Goal: Information Seeking & Learning: Compare options

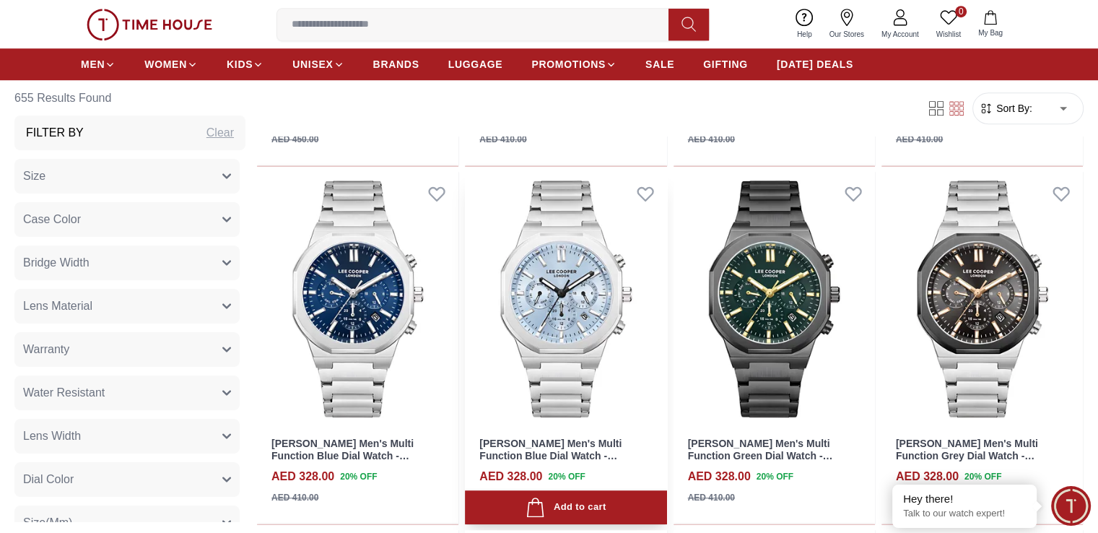
scroll to position [1227, 0]
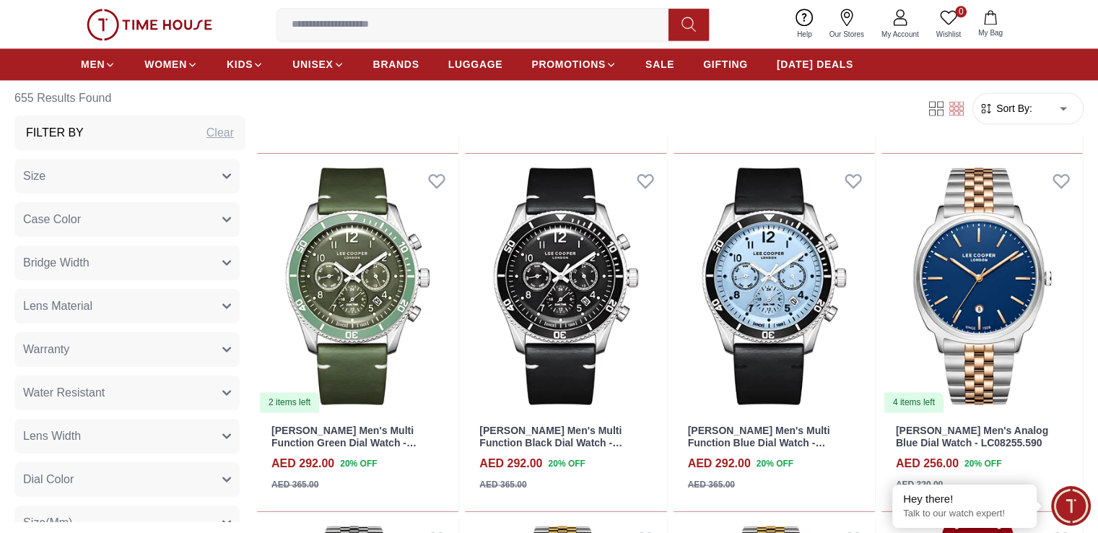
scroll to position [2310, 0]
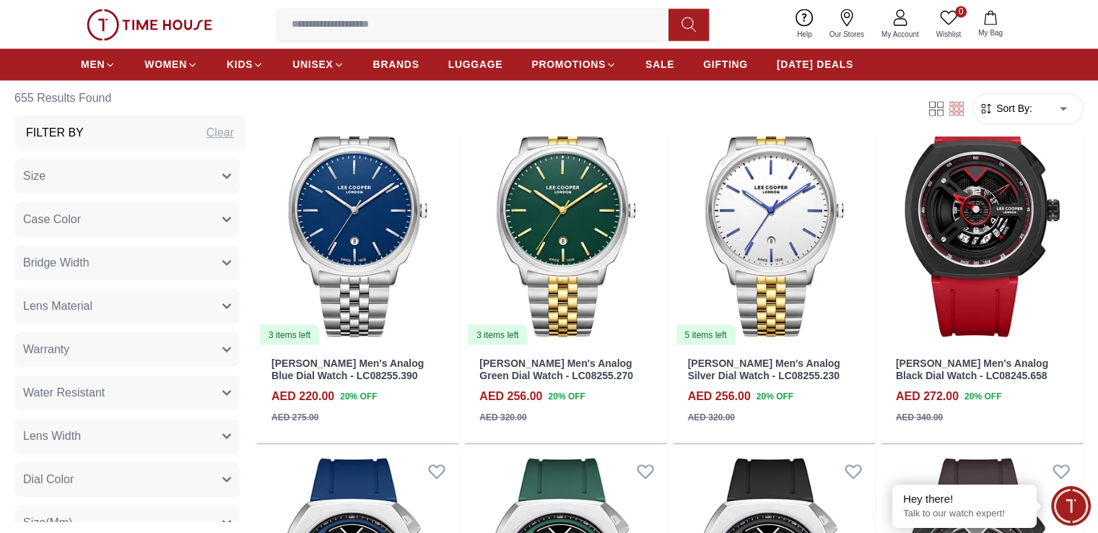
scroll to position [2598, 0]
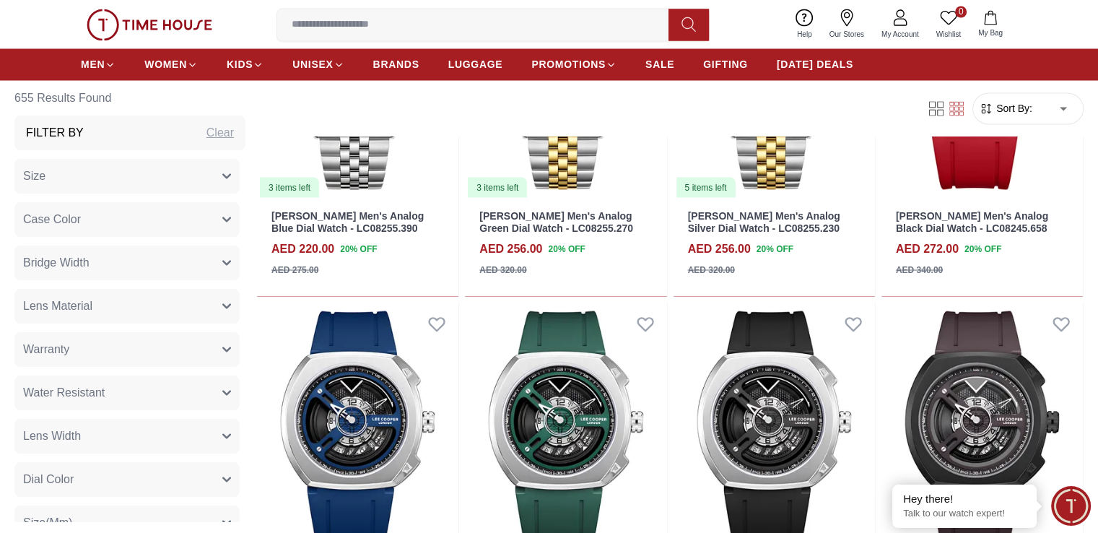
click at [526, 103] on div "Filter Sort By: ​ ****** ​" at bounding box center [670, 108] width 826 height 55
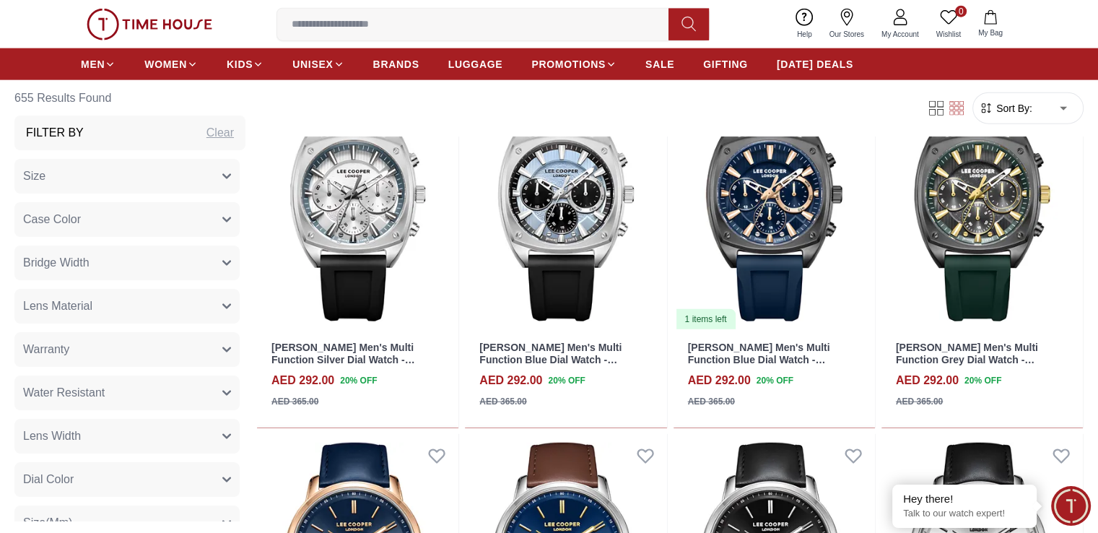
scroll to position [3681, 0]
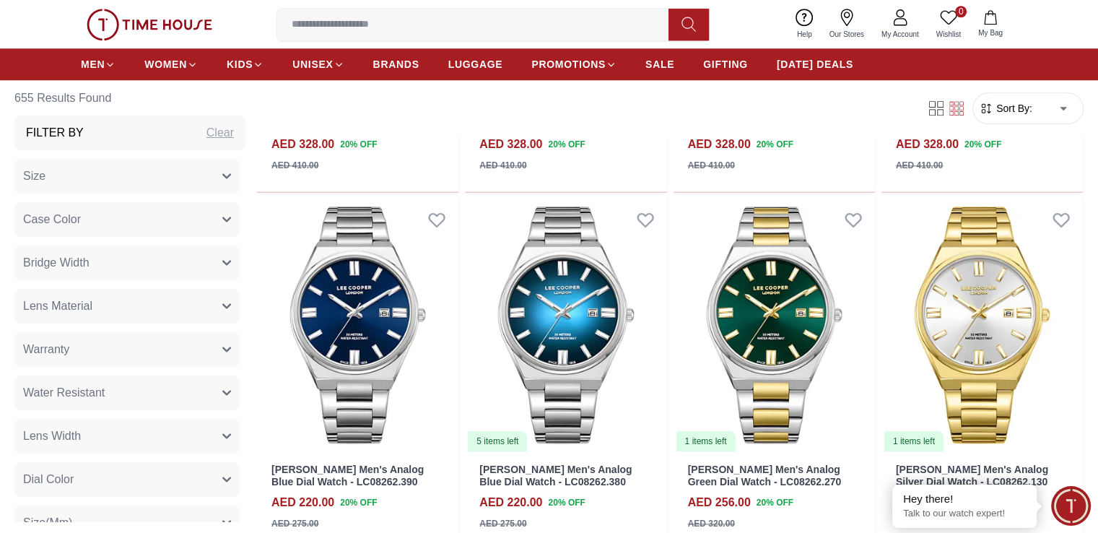
scroll to position [1371, 0]
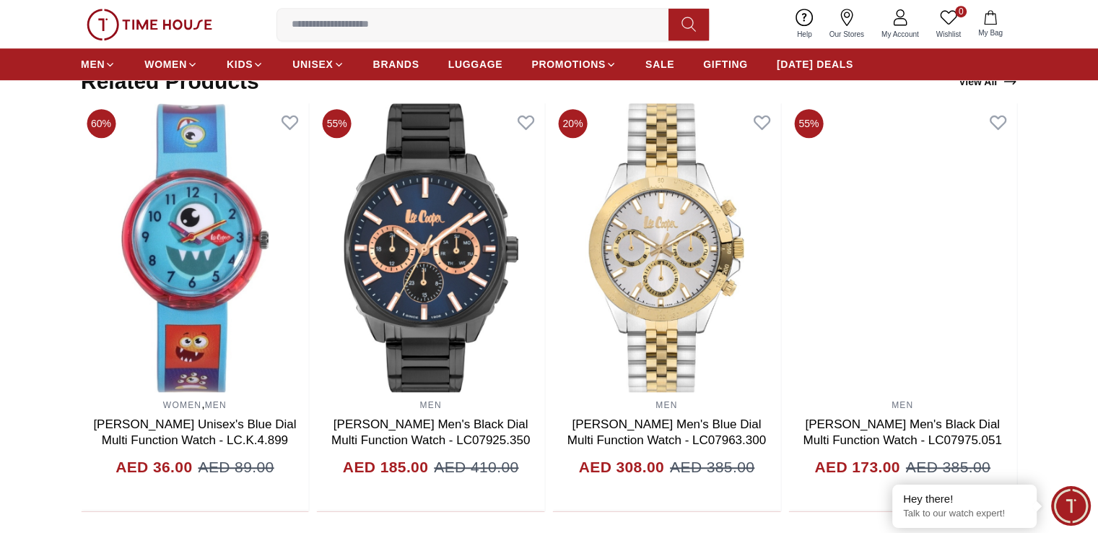
scroll to position [841, 0]
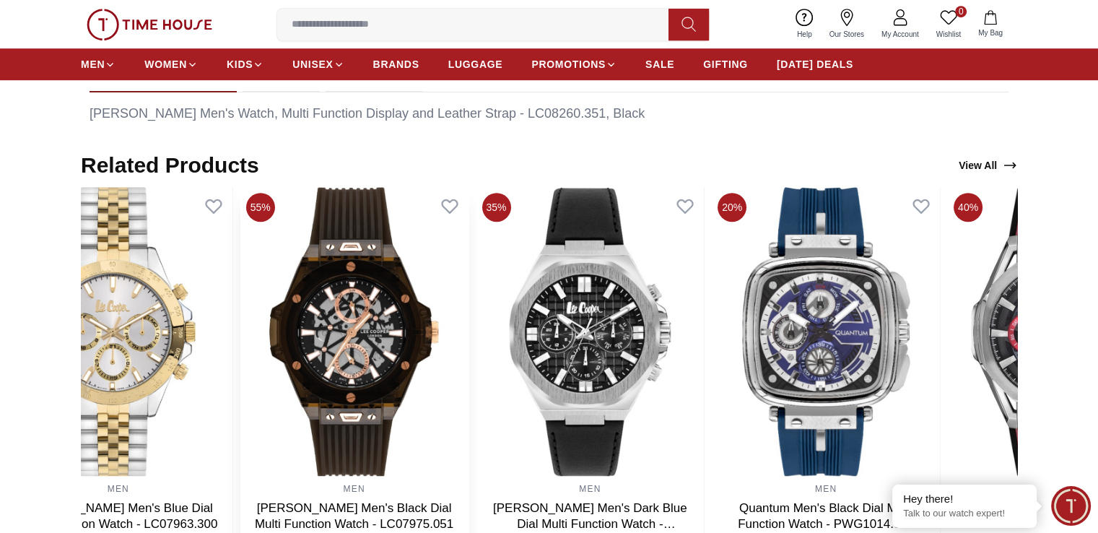
click at [331, 313] on img at bounding box center [354, 331] width 228 height 289
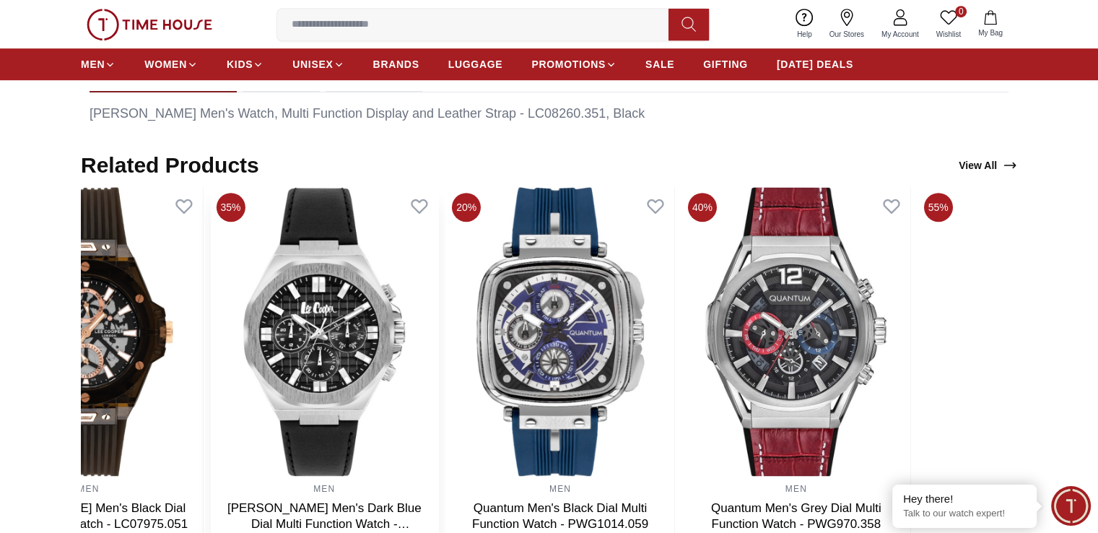
click at [210, 319] on img at bounding box center [324, 331] width 228 height 289
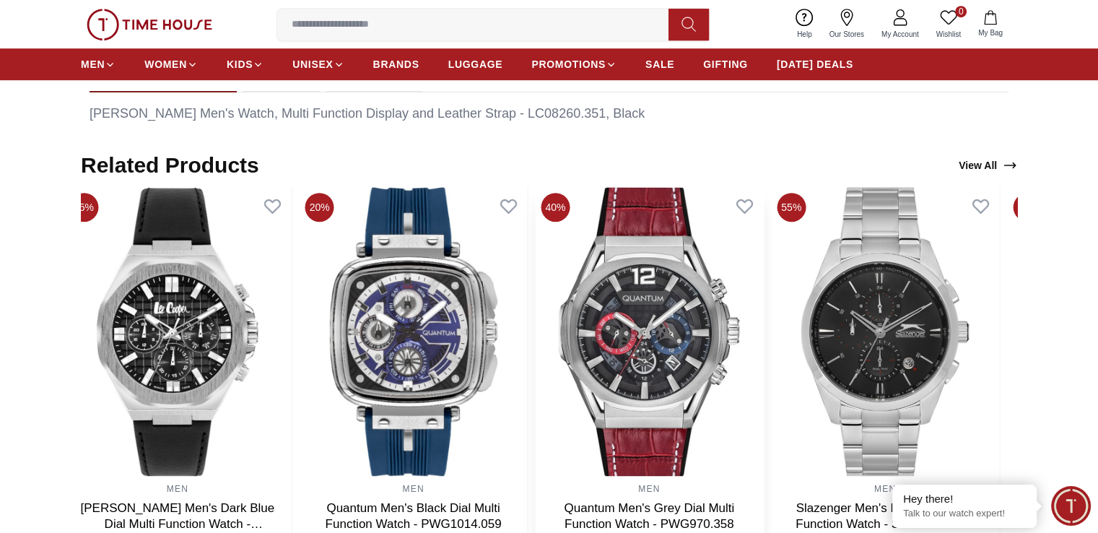
click at [535, 322] on img at bounding box center [649, 331] width 228 height 289
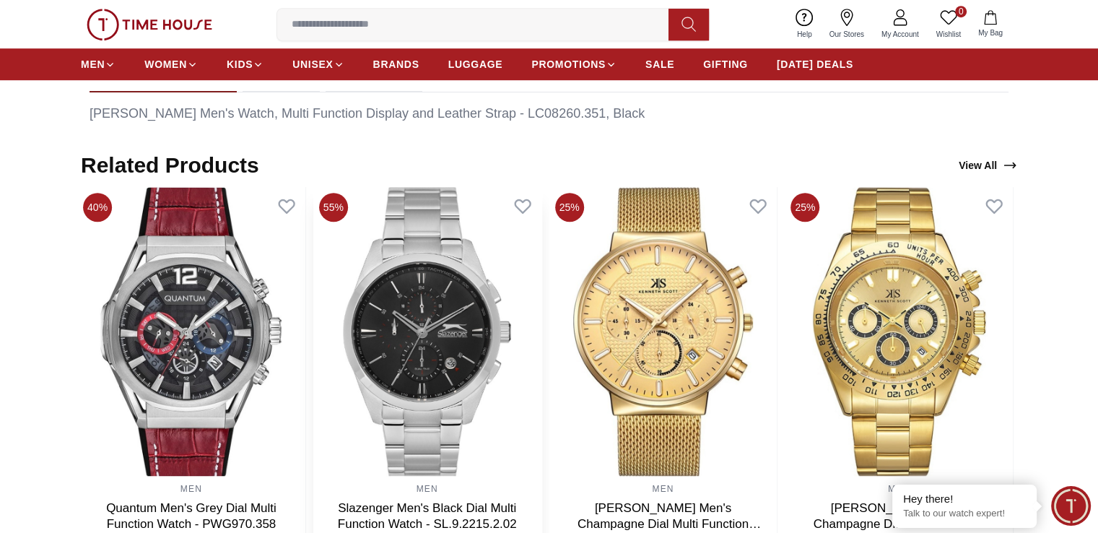
click at [313, 327] on img at bounding box center [427, 331] width 228 height 289
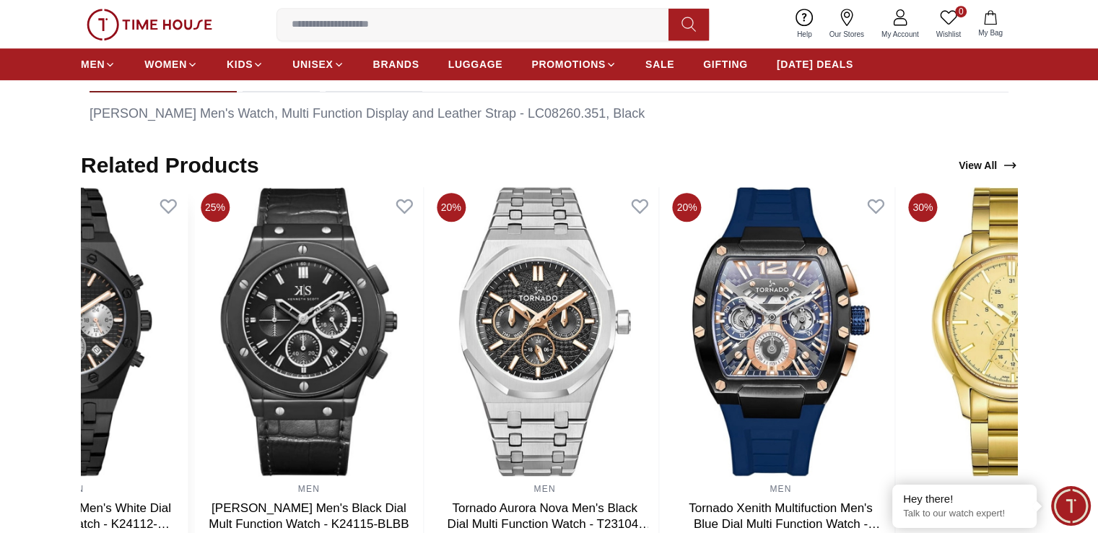
click at [24, 300] on section "Related Products View All 40% MEN Quantum Men's Black Dial Multi Function Watch…" at bounding box center [549, 373] width 1098 height 442
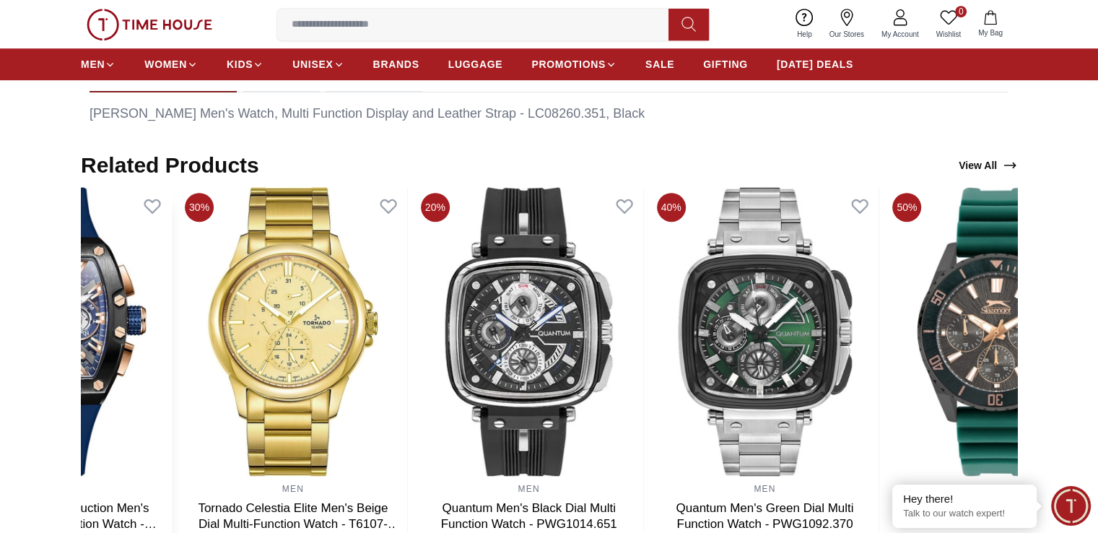
click at [46, 302] on section "Related Products View All 40% MEN Quantum Men's Black Dial Multi Function Watch…" at bounding box center [549, 373] width 1098 height 442
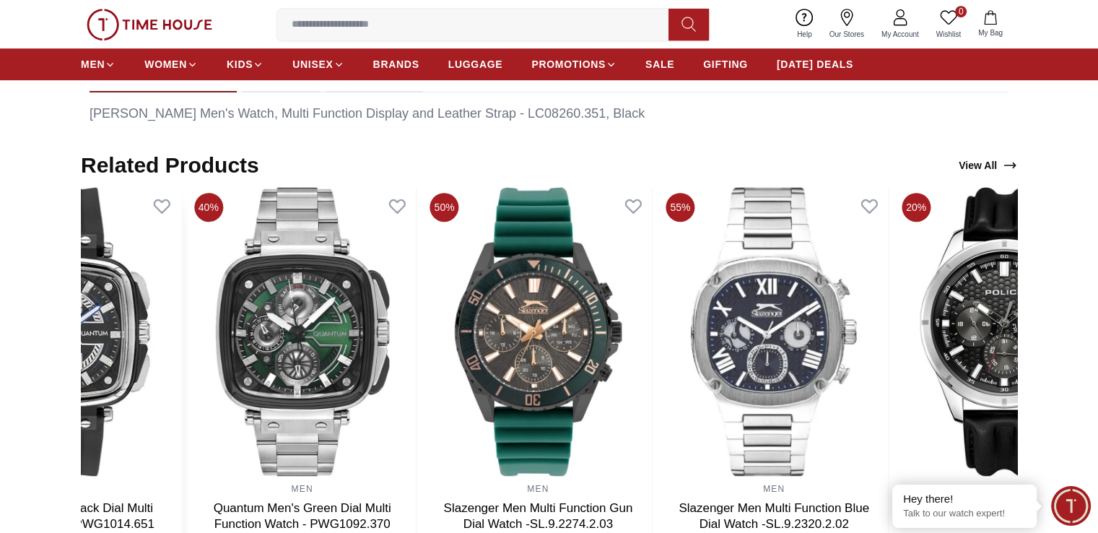
click at [0, 309] on section "Related Products View All 40% MEN Quantum Men's Black Dial Multi Function Watch…" at bounding box center [549, 373] width 1098 height 442
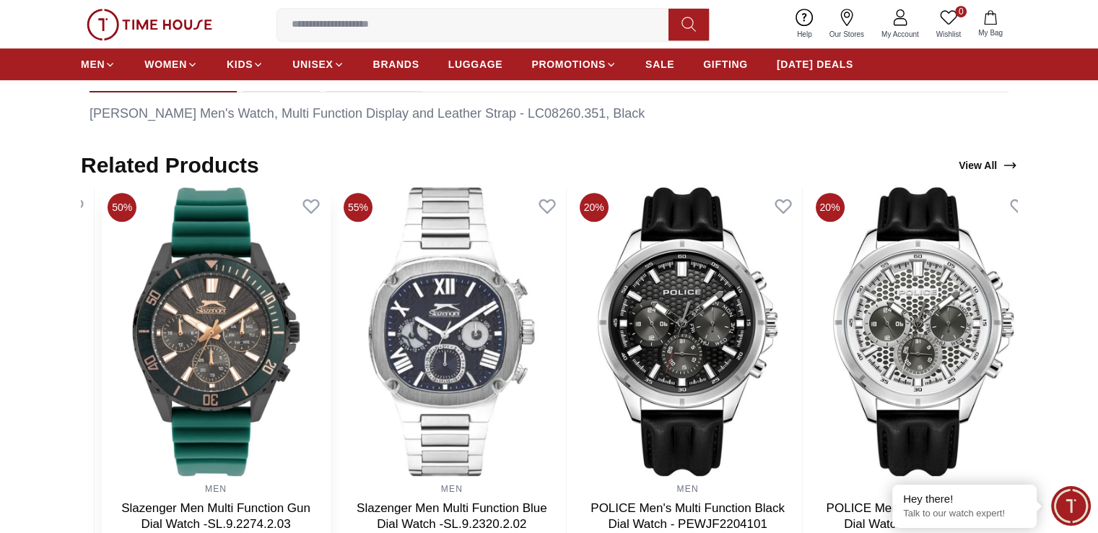
click at [314, 315] on img at bounding box center [216, 331] width 228 height 289
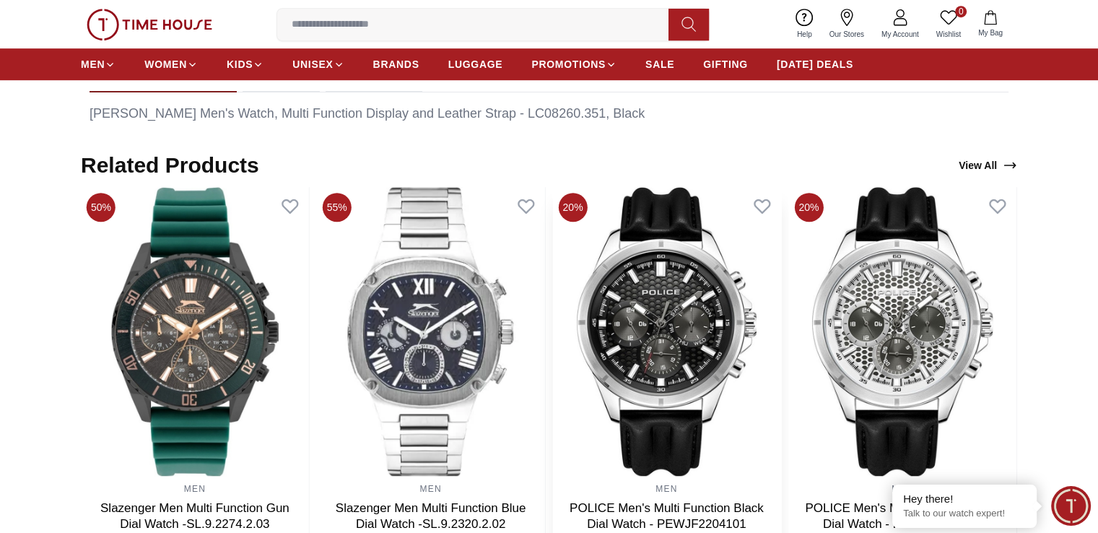
click at [669, 315] on img at bounding box center [667, 331] width 228 height 289
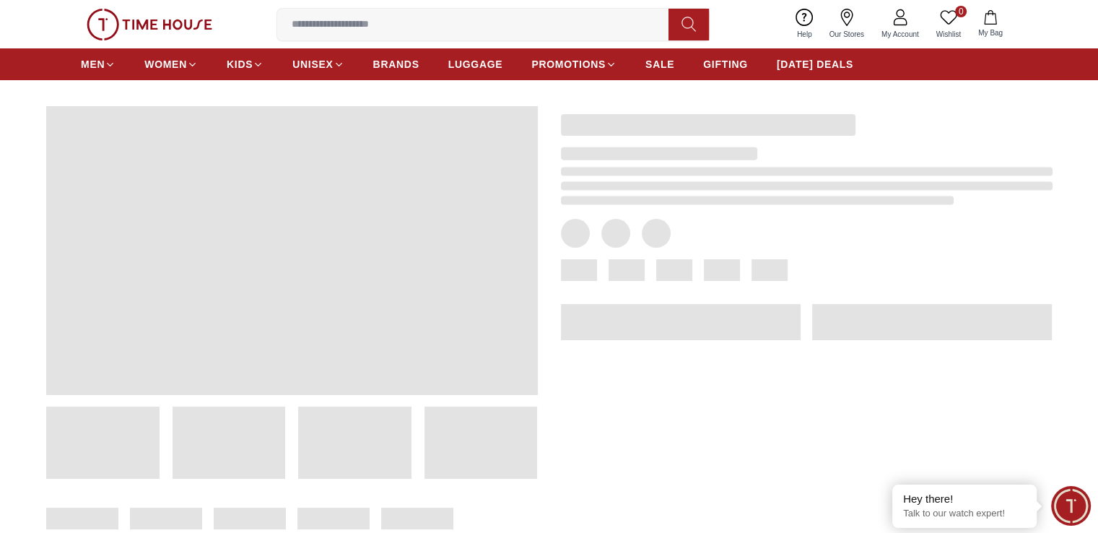
scroll to position [72, 0]
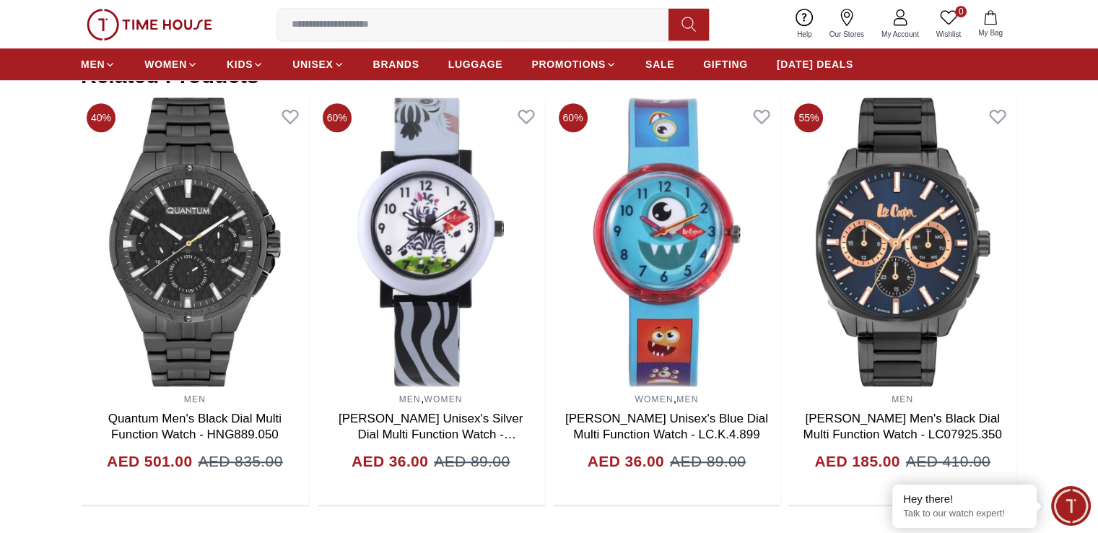
scroll to position [895, 0]
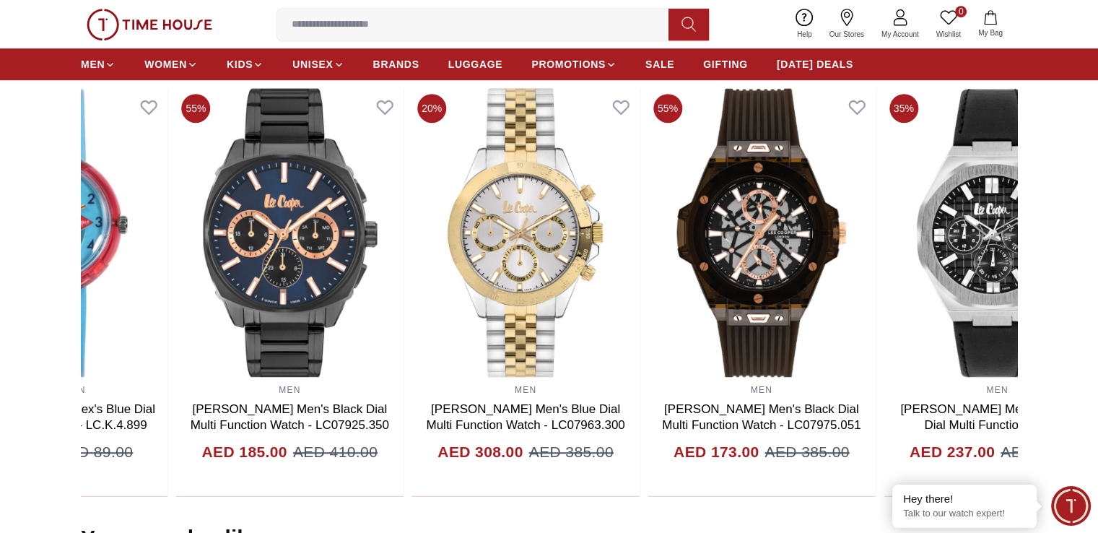
click at [175, 263] on img at bounding box center [289, 232] width 228 height 289
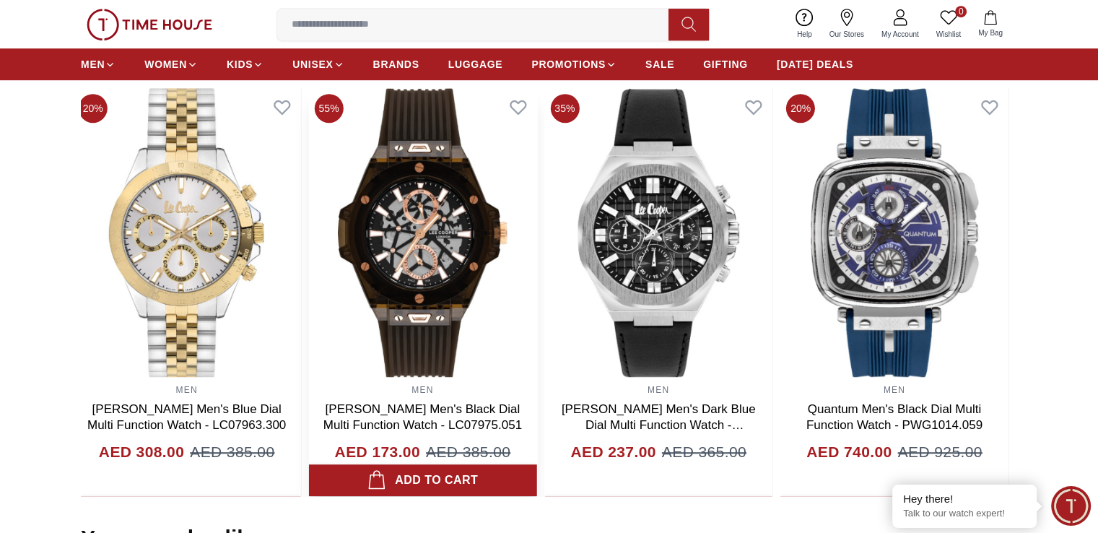
click at [315, 264] on img at bounding box center [423, 232] width 228 height 289
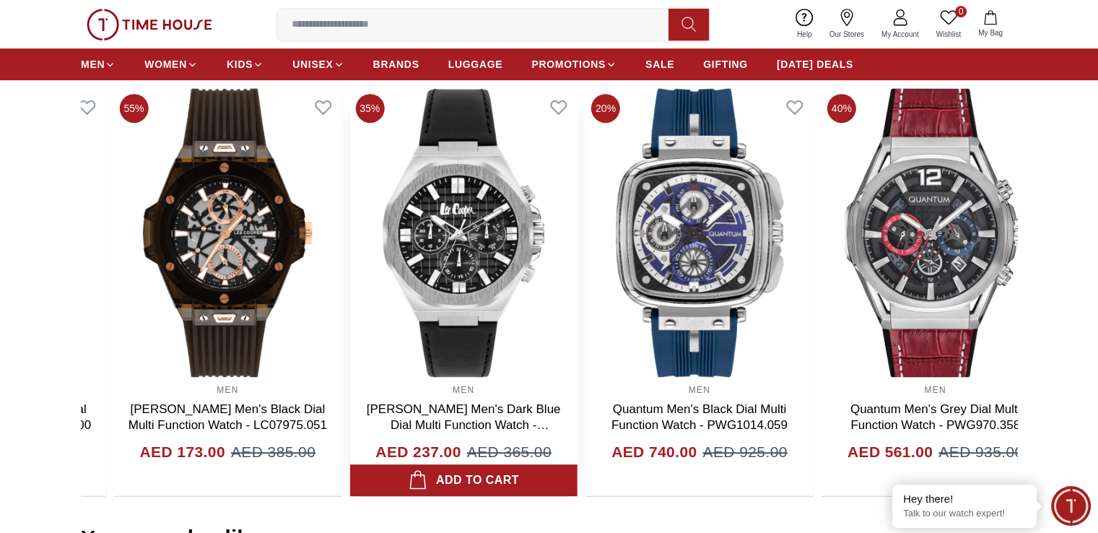
click at [526, 265] on img at bounding box center [463, 232] width 228 height 289
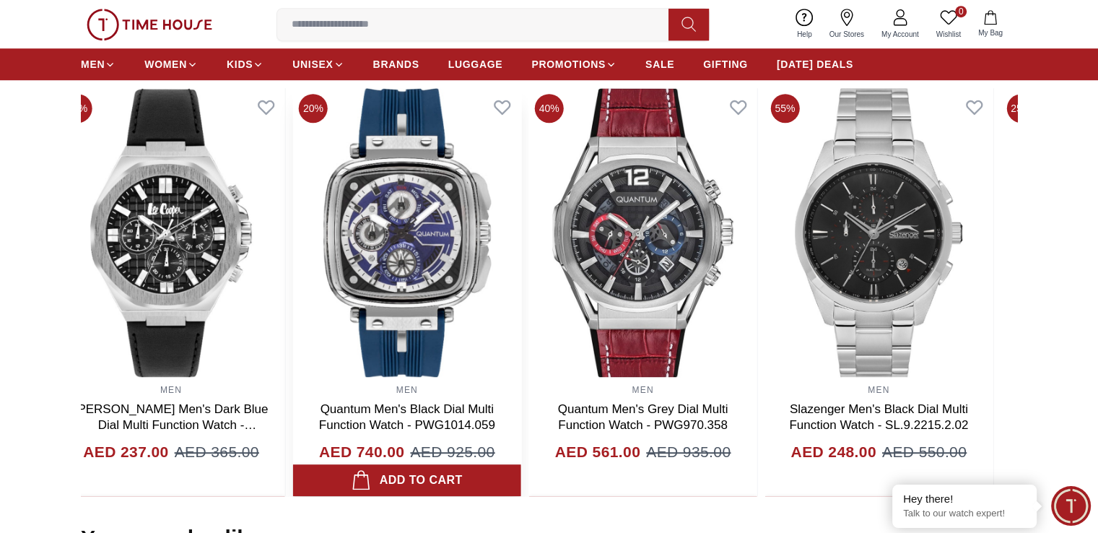
click at [352, 276] on img at bounding box center [407, 232] width 228 height 289
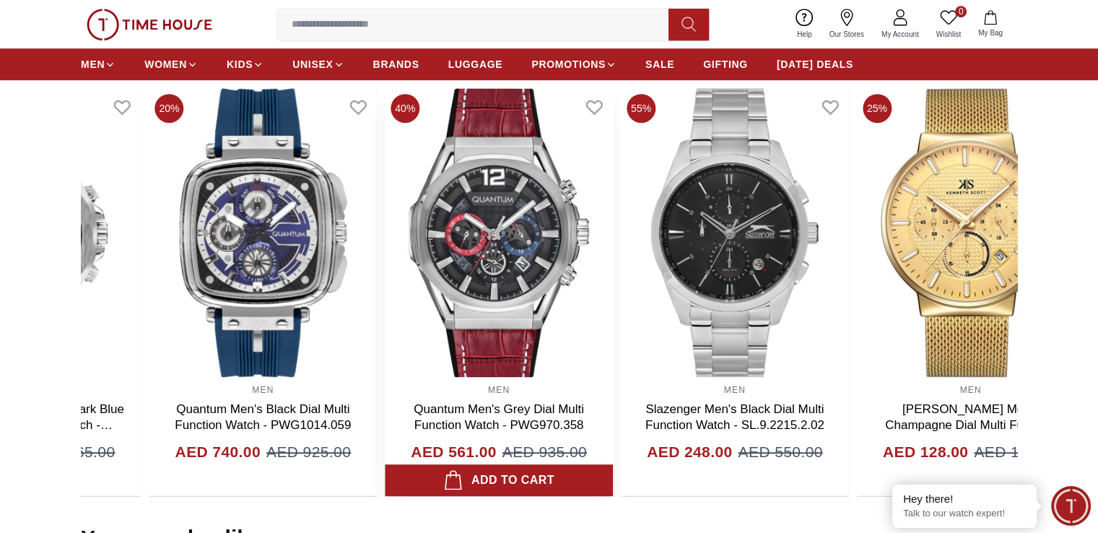
click at [484, 254] on img at bounding box center [499, 232] width 228 height 289
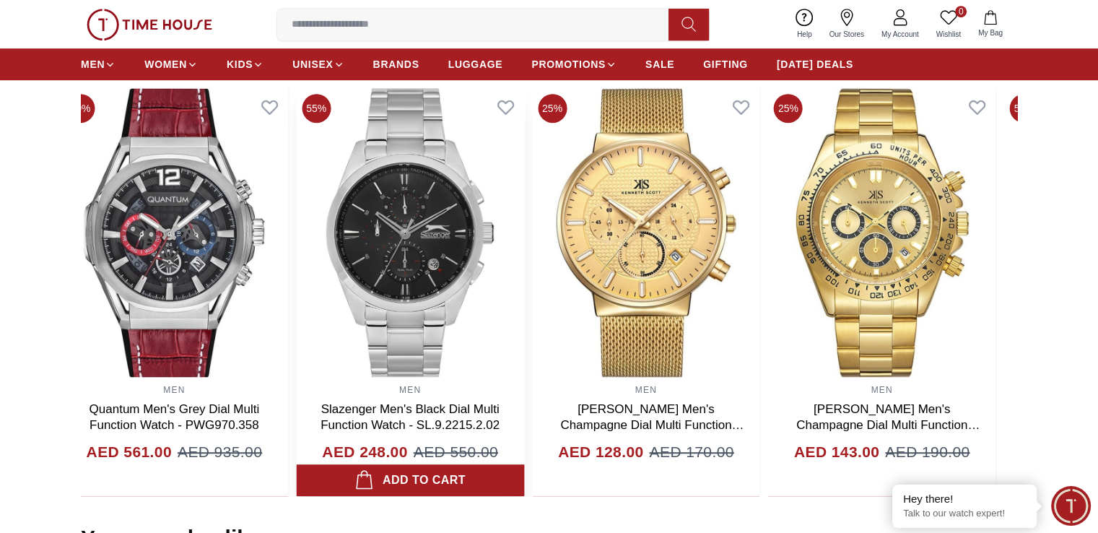
click at [385, 242] on img at bounding box center [410, 232] width 228 height 289
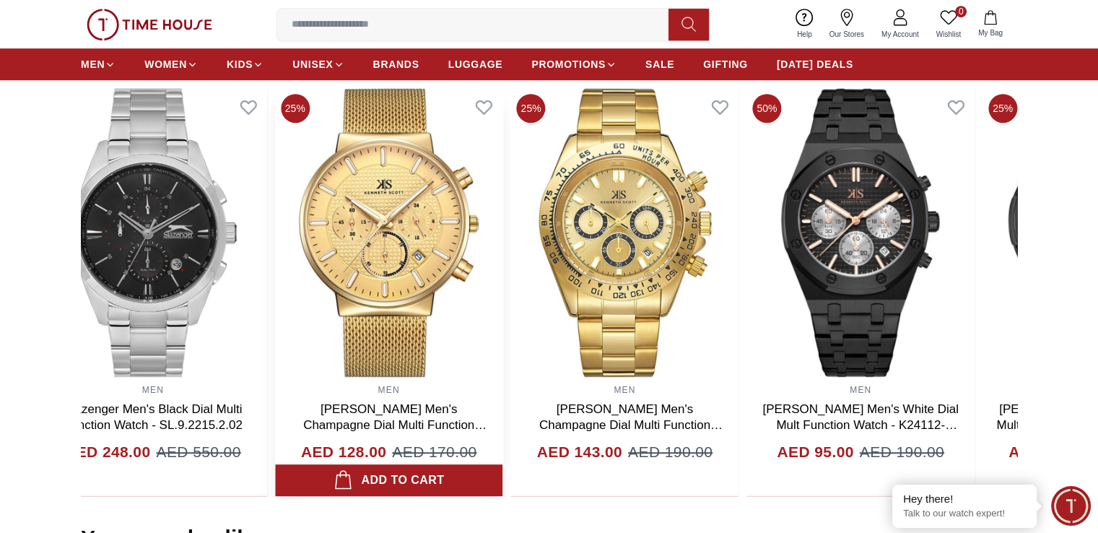
click at [406, 258] on img at bounding box center [389, 232] width 228 height 289
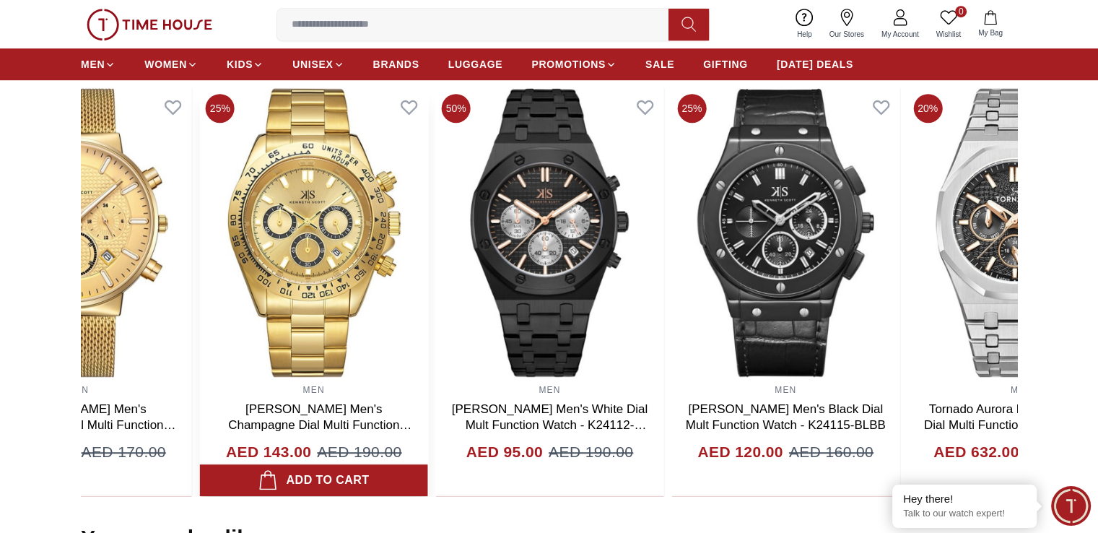
click at [390, 258] on img at bounding box center [314, 232] width 228 height 289
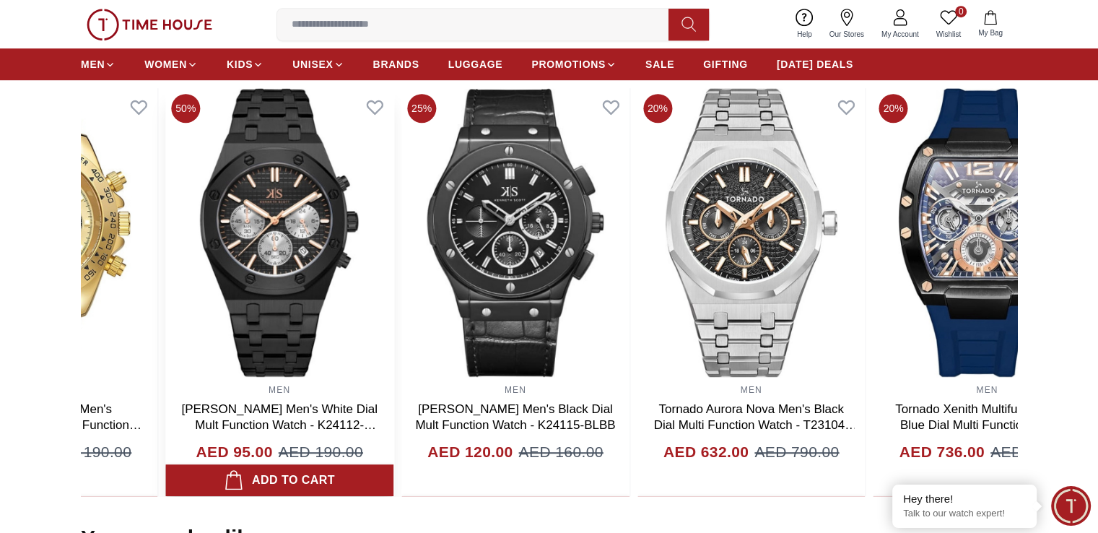
click at [341, 258] on img at bounding box center [279, 232] width 228 height 289
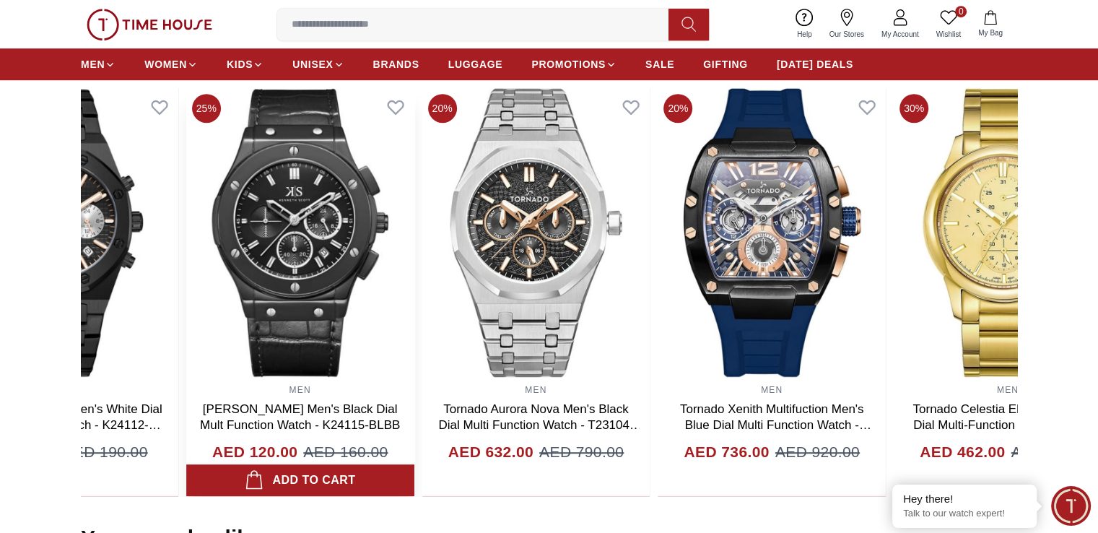
click at [307, 250] on img at bounding box center [300, 232] width 228 height 289
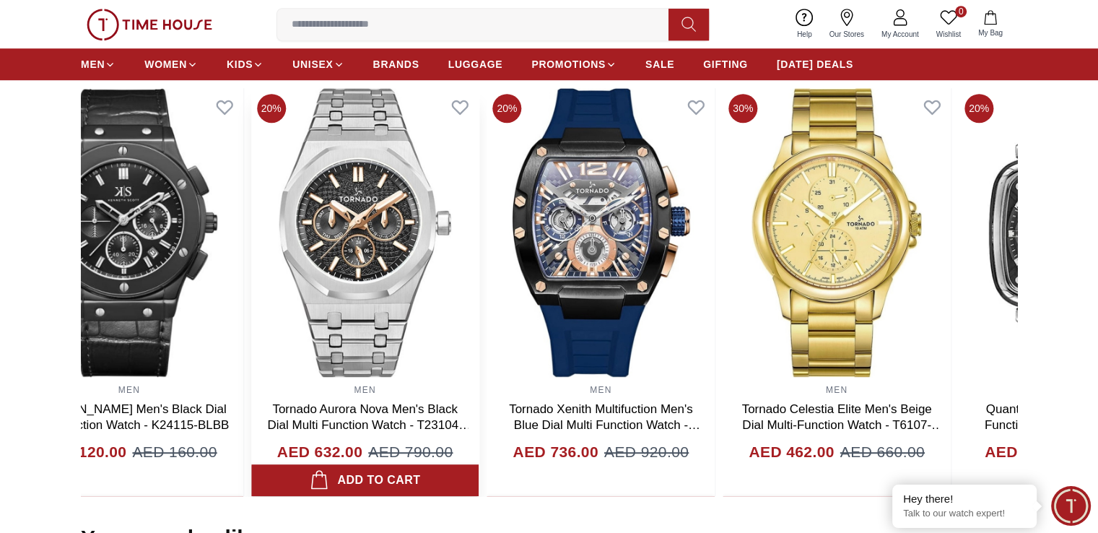
click at [310, 261] on img at bounding box center [365, 232] width 228 height 289
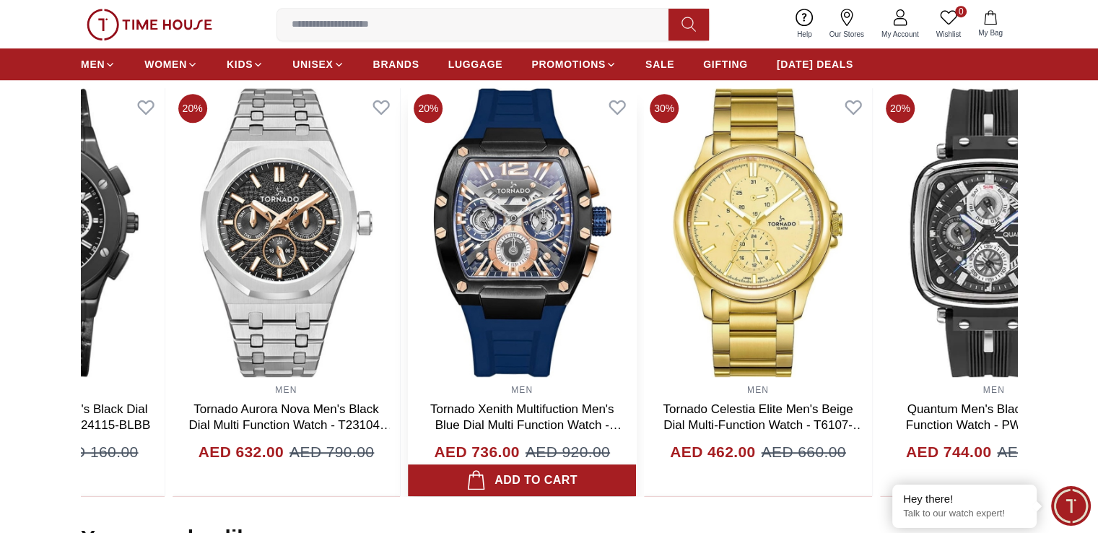
click at [408, 259] on img at bounding box center [522, 232] width 228 height 289
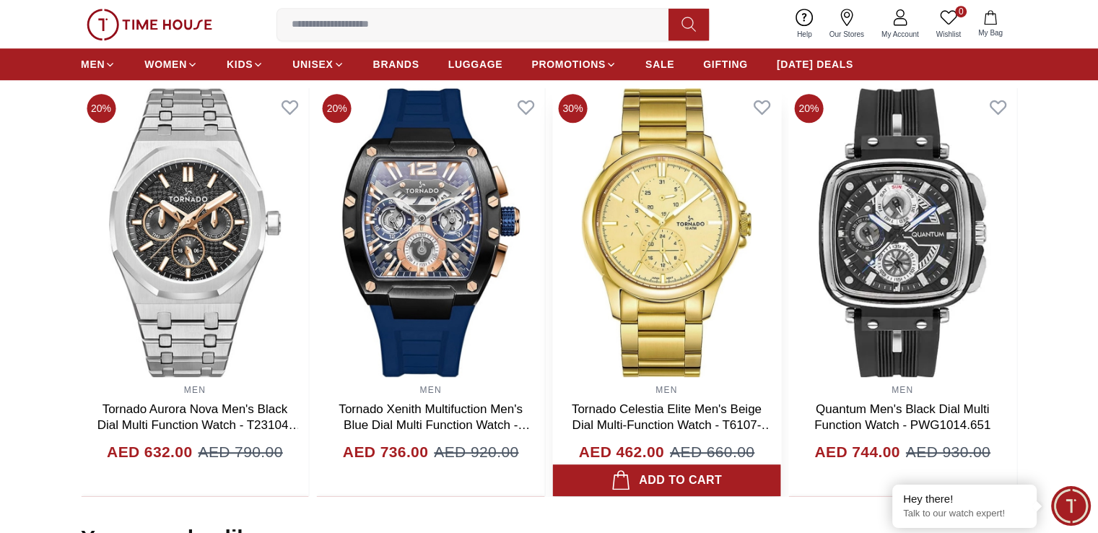
click at [553, 250] on img at bounding box center [667, 232] width 228 height 289
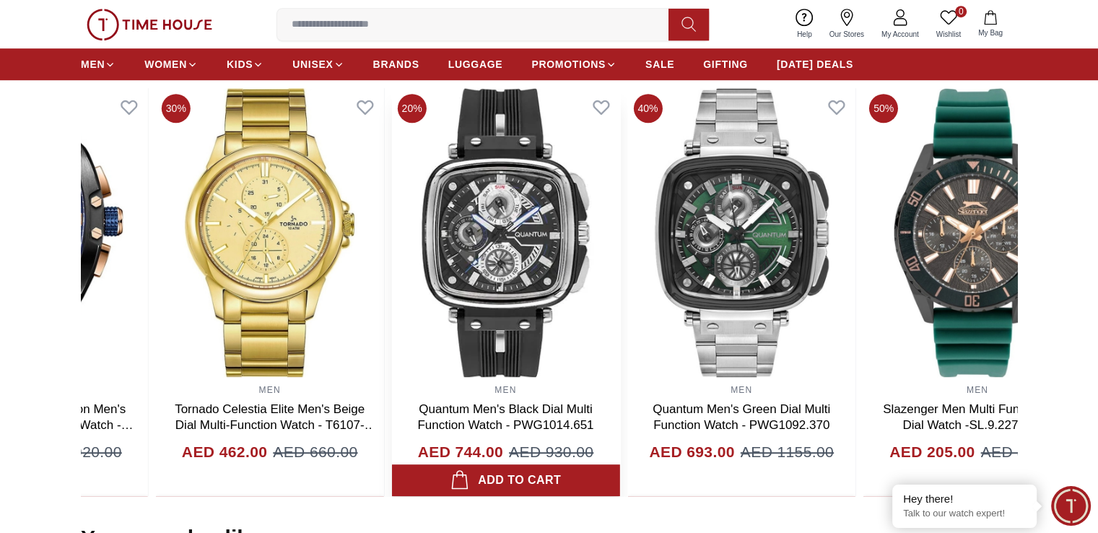
click at [491, 258] on img at bounding box center [506, 232] width 228 height 289
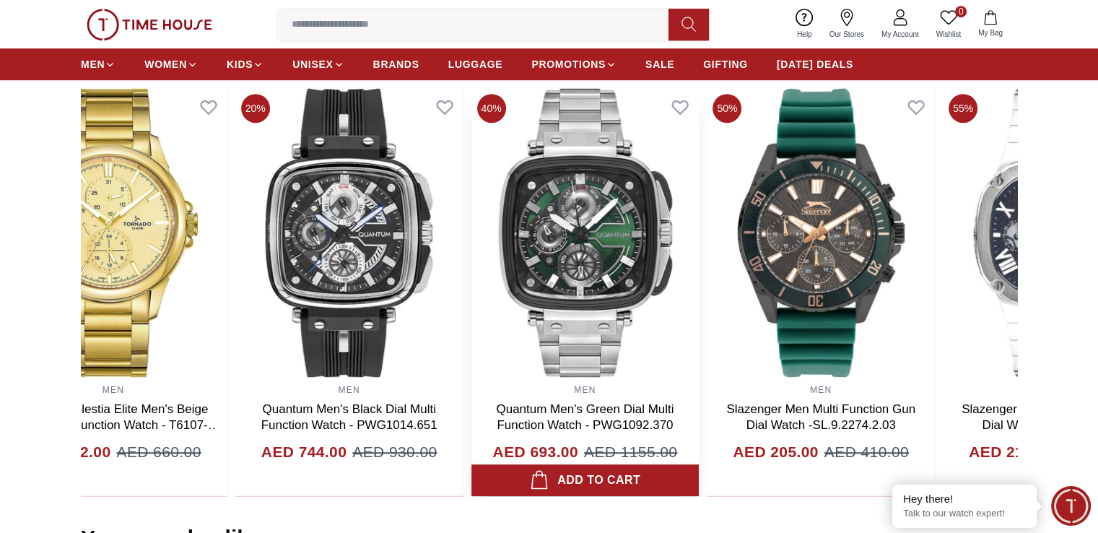
click at [482, 261] on img at bounding box center [585, 232] width 228 height 289
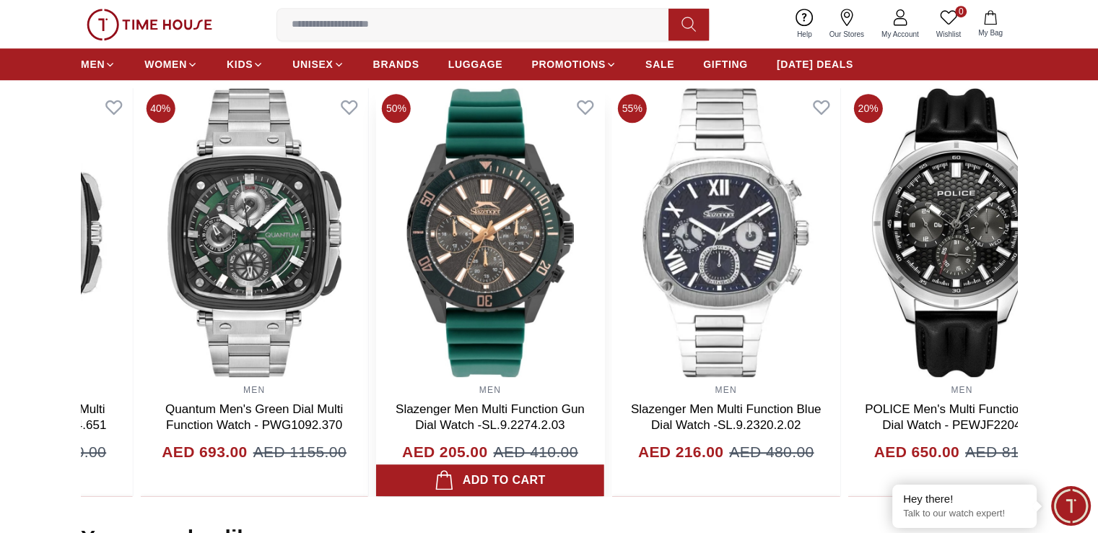
click at [429, 262] on img at bounding box center [490, 232] width 228 height 289
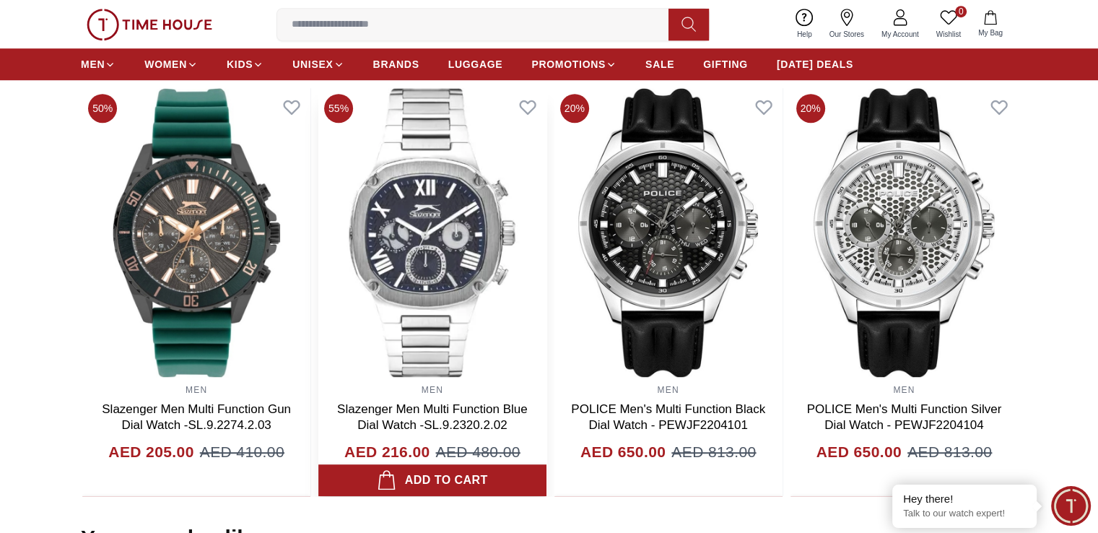
click at [421, 256] on img at bounding box center [432, 232] width 228 height 289
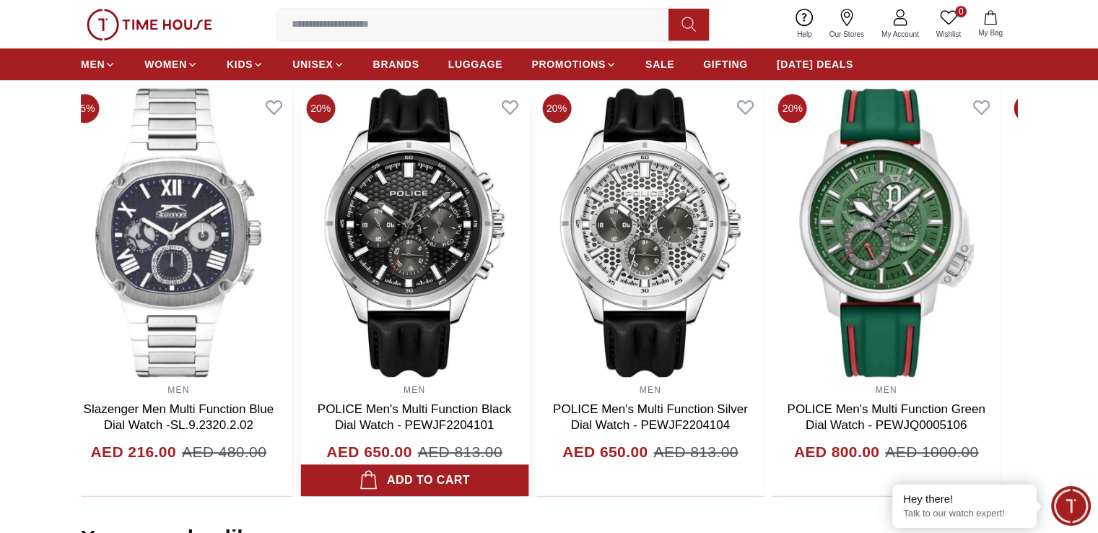
click at [407, 260] on img at bounding box center [414, 232] width 228 height 289
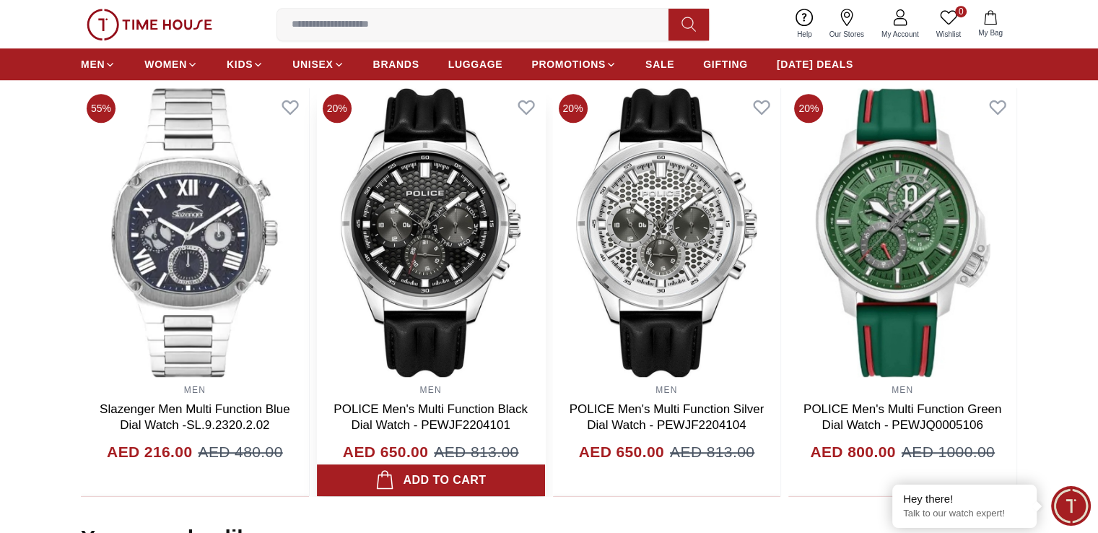
click at [405, 226] on img at bounding box center [431, 232] width 228 height 289
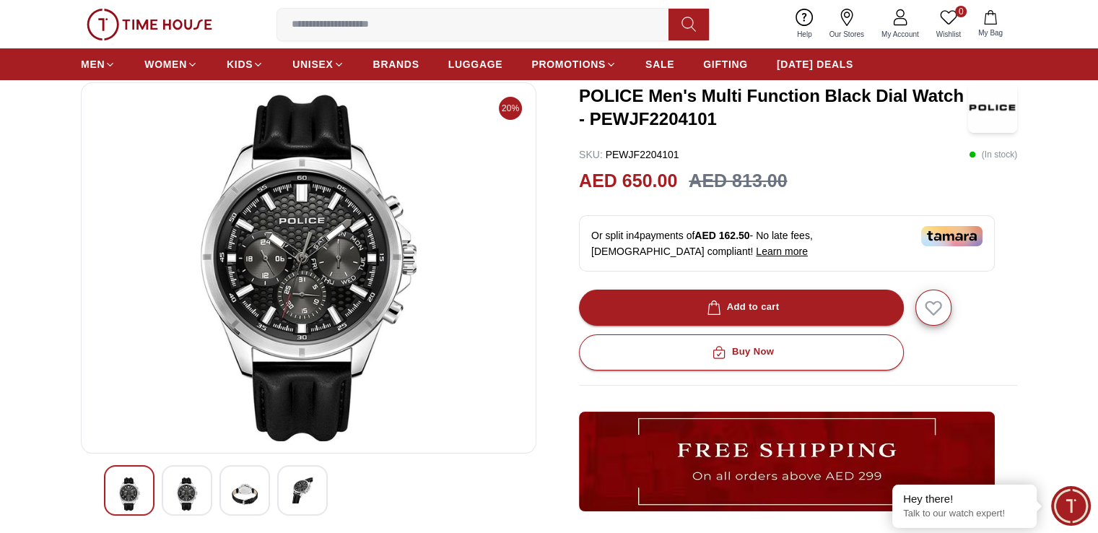
scroll to position [144, 0]
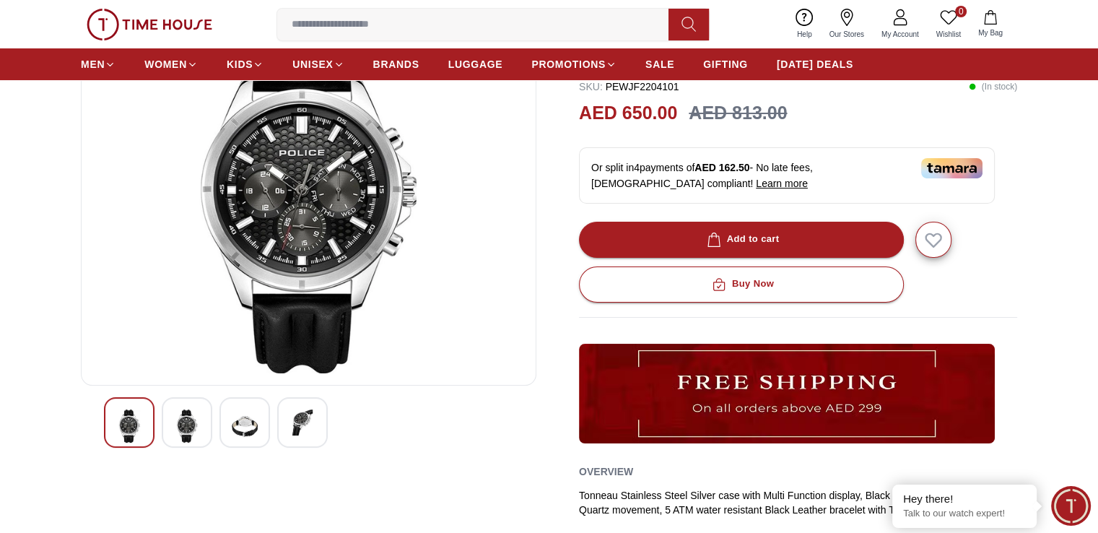
click at [157, 413] on div at bounding box center [308, 422] width 409 height 51
click at [180, 416] on img at bounding box center [187, 425] width 26 height 33
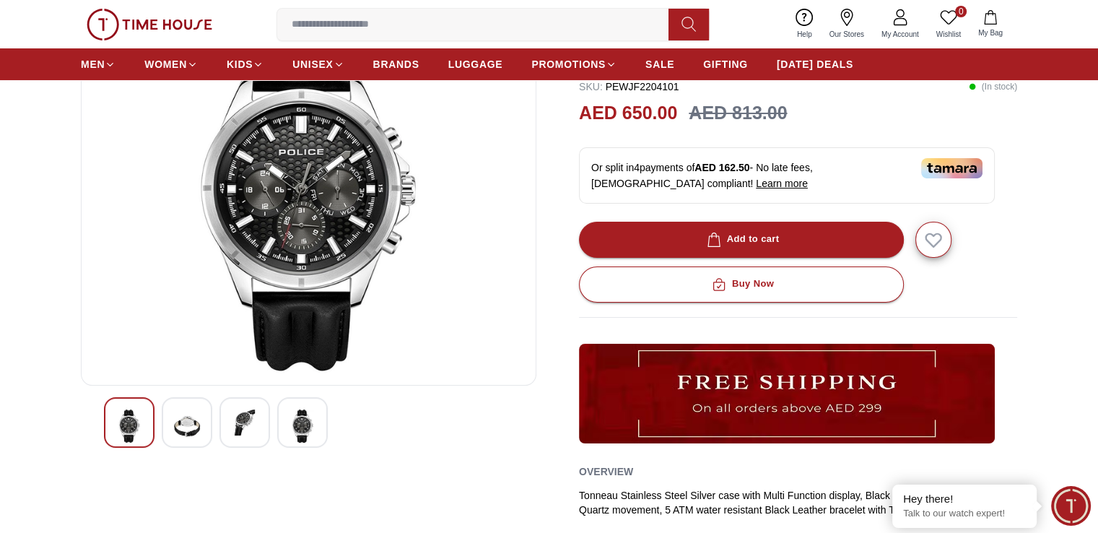
click at [258, 411] on div at bounding box center [244, 422] width 51 height 51
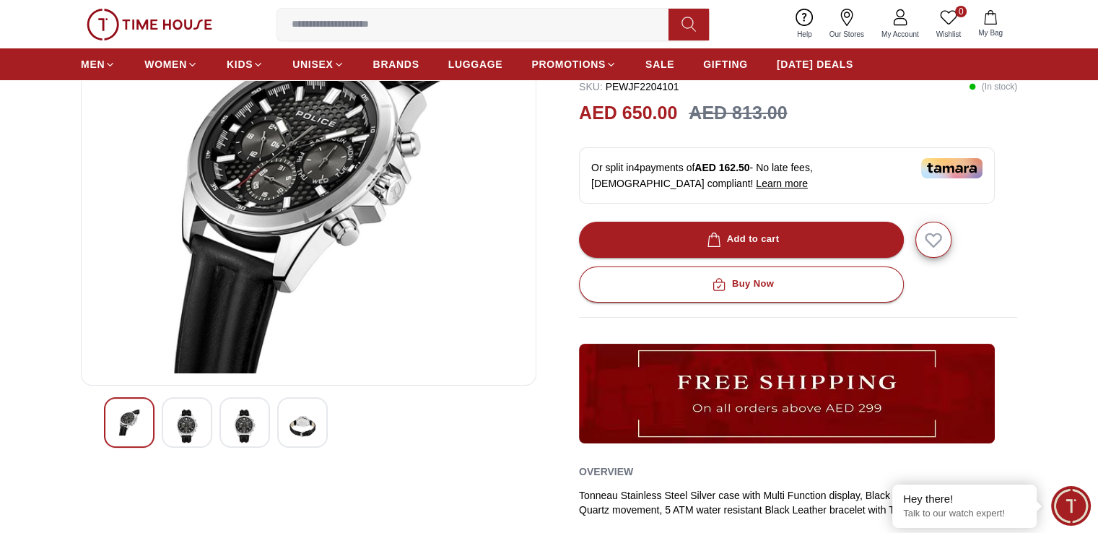
click at [302, 411] on img at bounding box center [302, 425] width 26 height 33
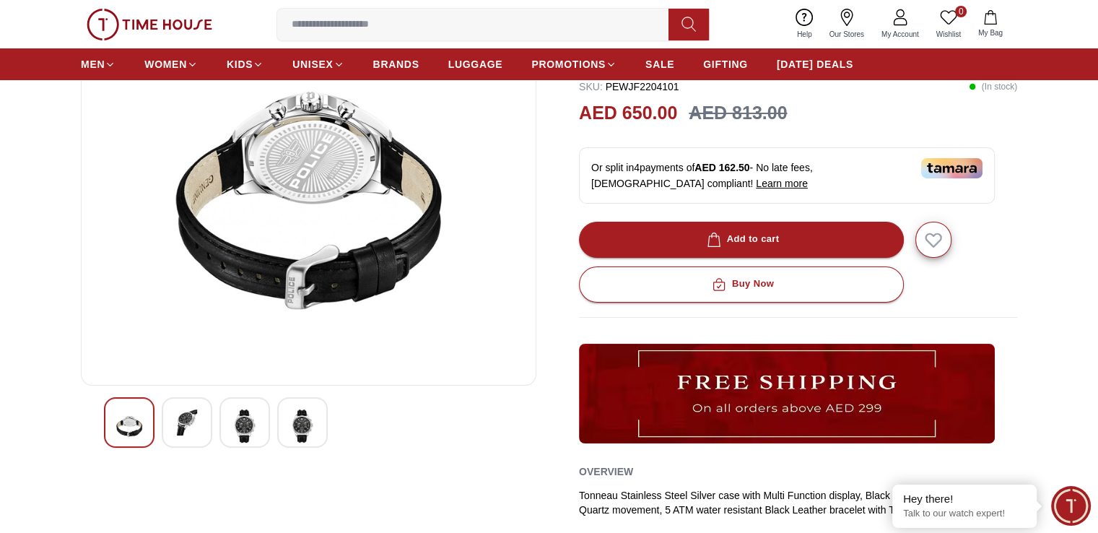
click at [248, 414] on img at bounding box center [245, 425] width 26 height 33
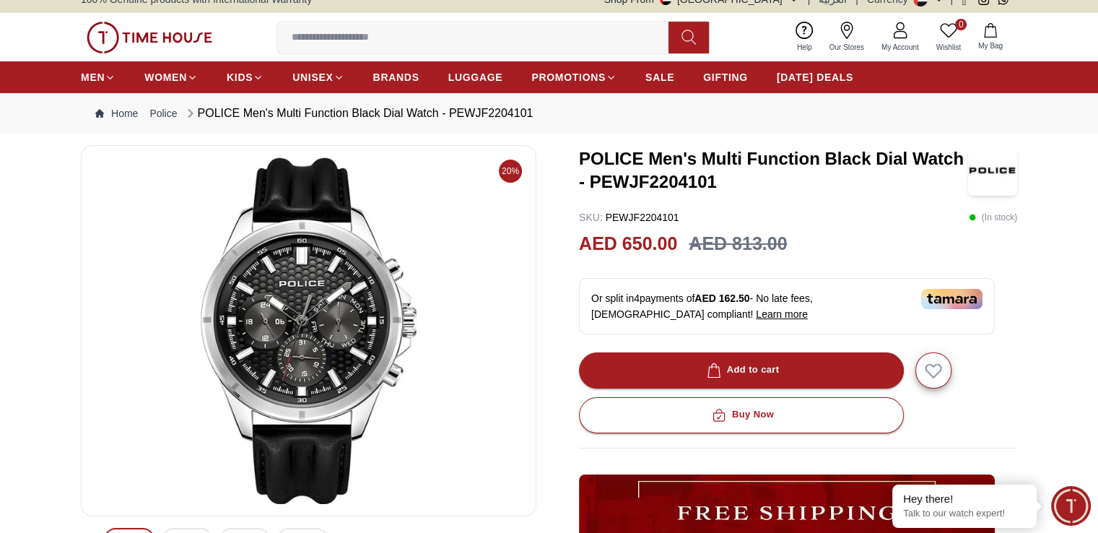
scroll to position [0, 0]
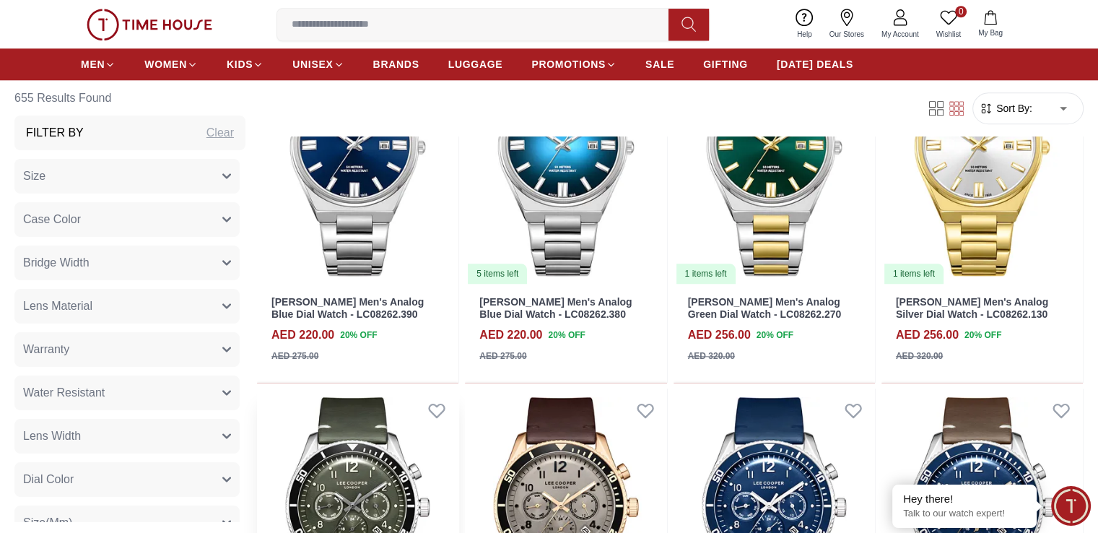
scroll to position [1516, 0]
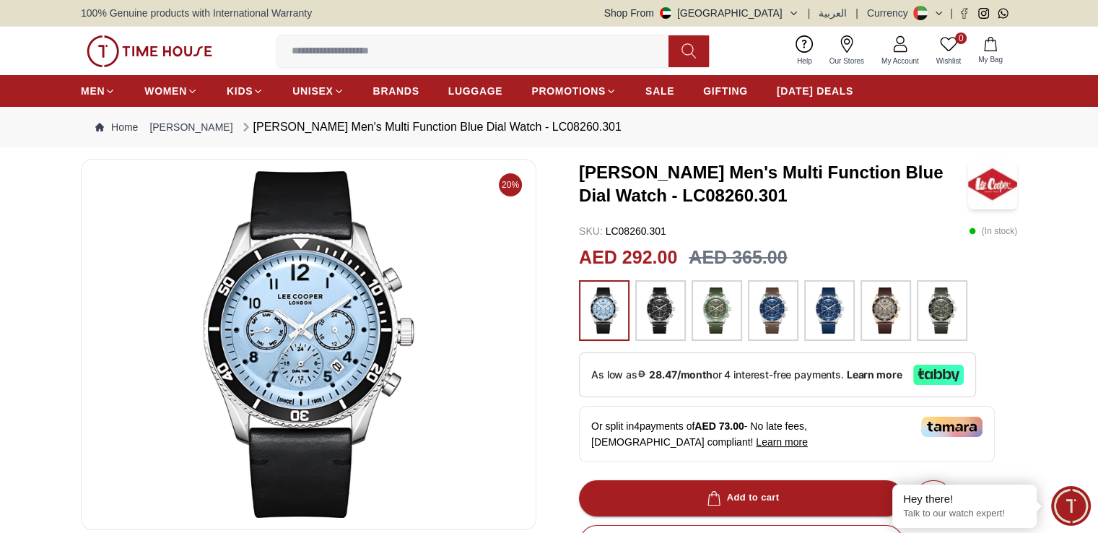
click at [668, 310] on img at bounding box center [660, 310] width 36 height 46
click at [662, 310] on img at bounding box center [660, 310] width 36 height 46
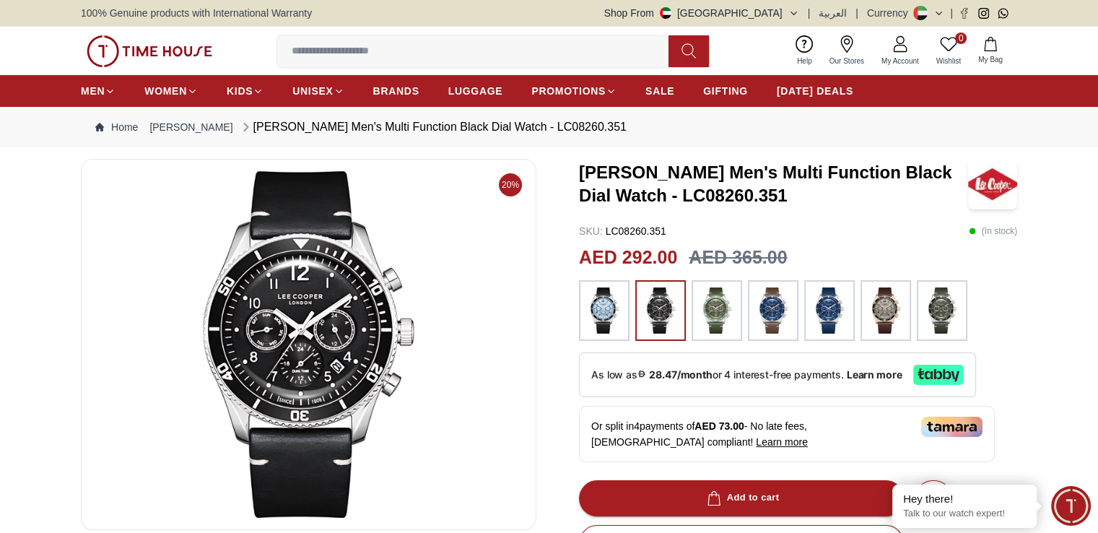
click at [603, 315] on img at bounding box center [604, 310] width 36 height 46
click at [603, 313] on img at bounding box center [604, 310] width 36 height 46
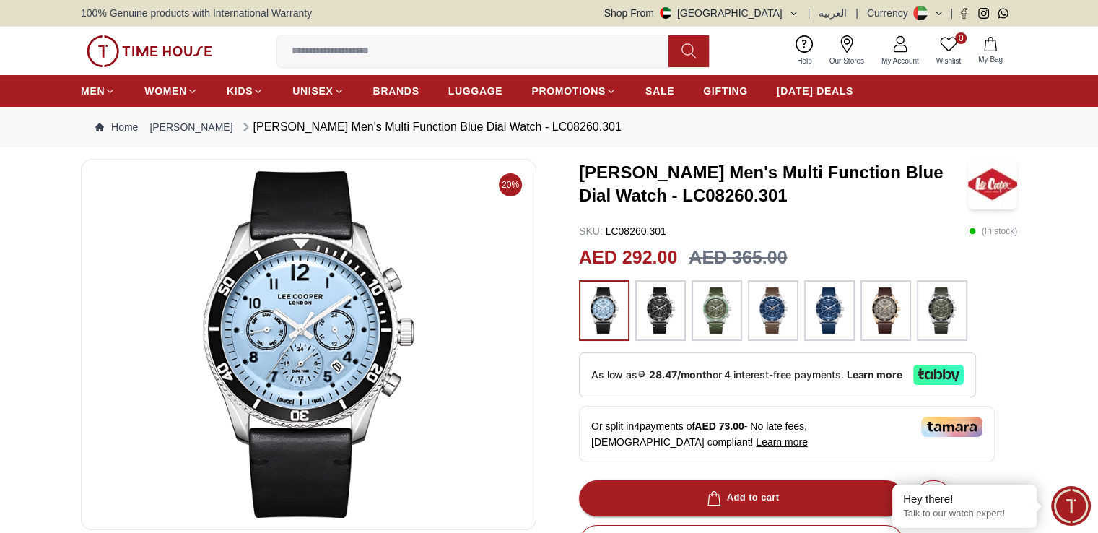
click at [933, 300] on img at bounding box center [942, 310] width 36 height 46
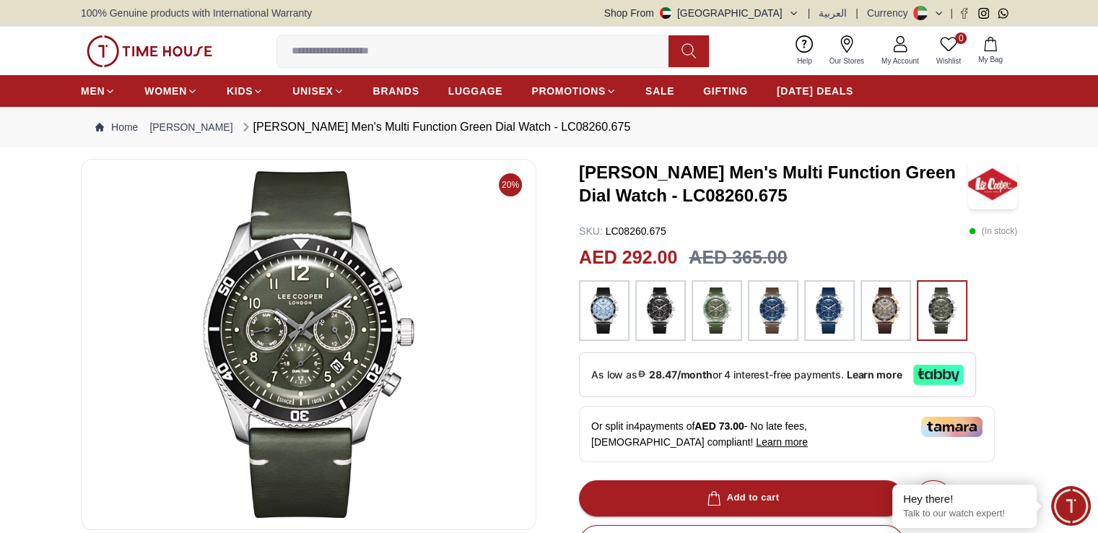
click at [601, 307] on img at bounding box center [604, 310] width 36 height 46
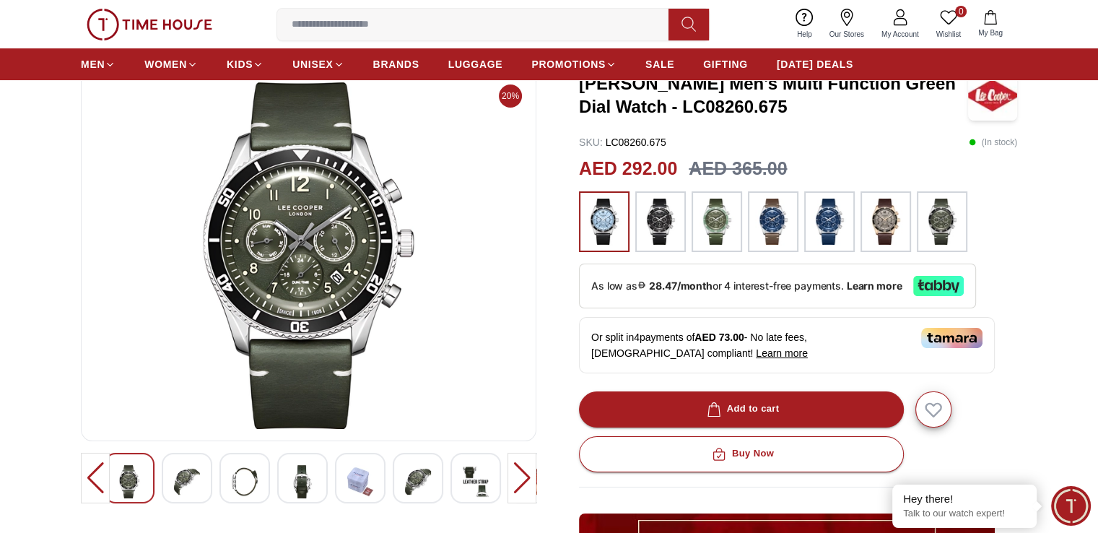
scroll to position [289, 0]
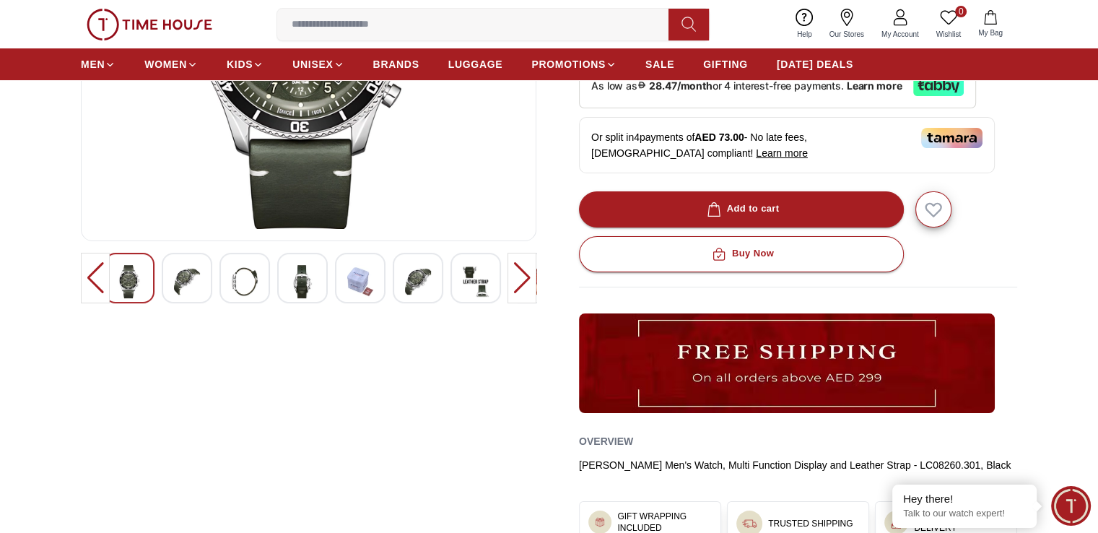
click at [174, 294] on img at bounding box center [187, 281] width 26 height 33
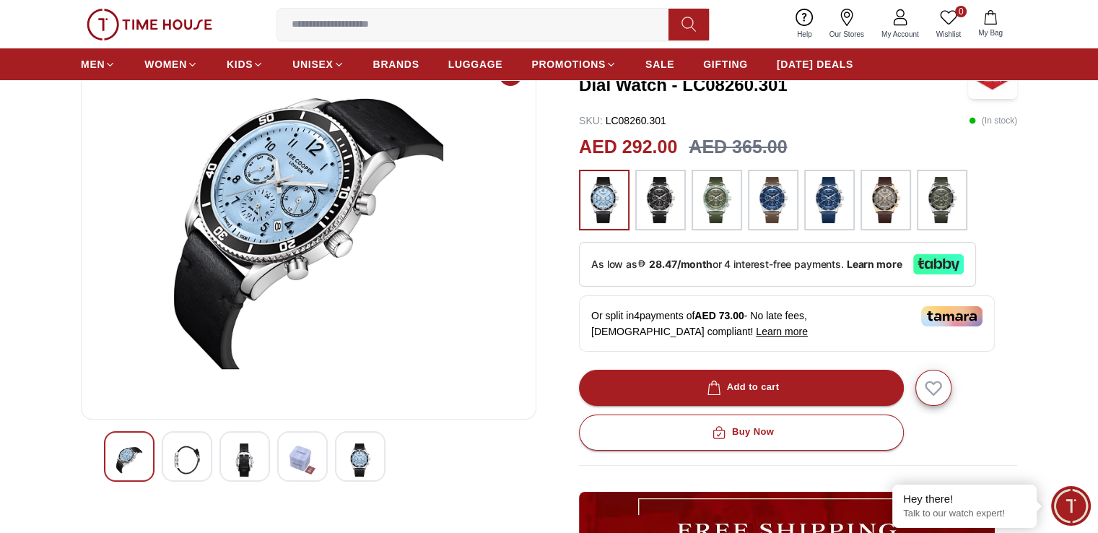
scroll to position [72, 0]
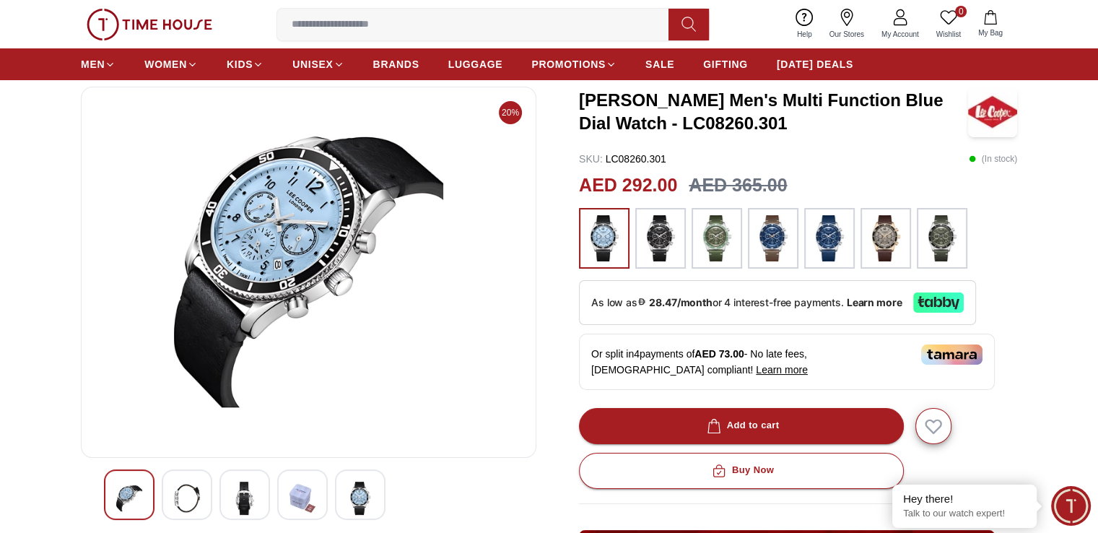
click at [134, 494] on img at bounding box center [129, 497] width 26 height 33
click at [169, 492] on div at bounding box center [187, 494] width 51 height 51
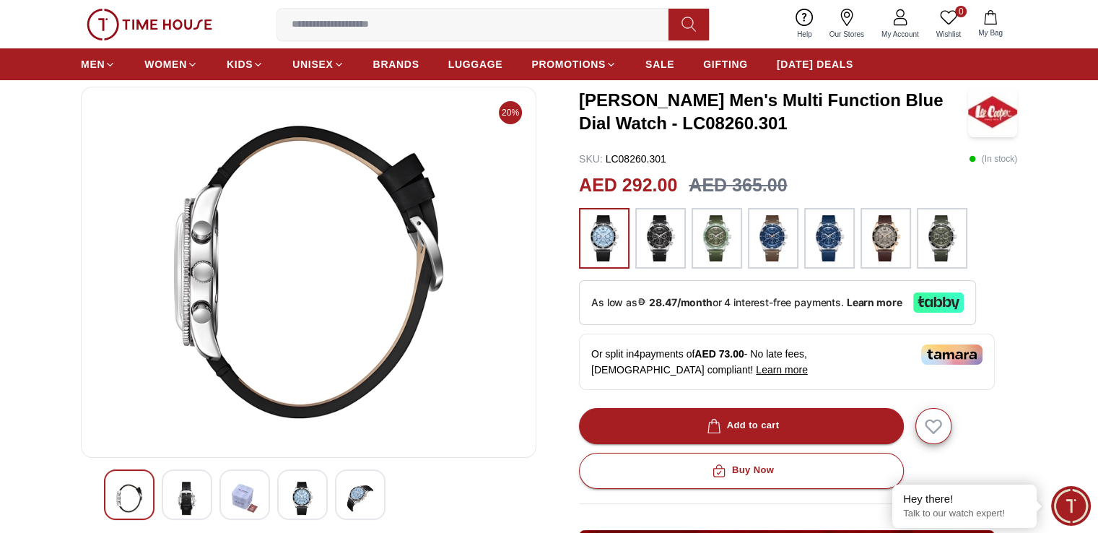
click at [256, 502] on img at bounding box center [245, 497] width 26 height 33
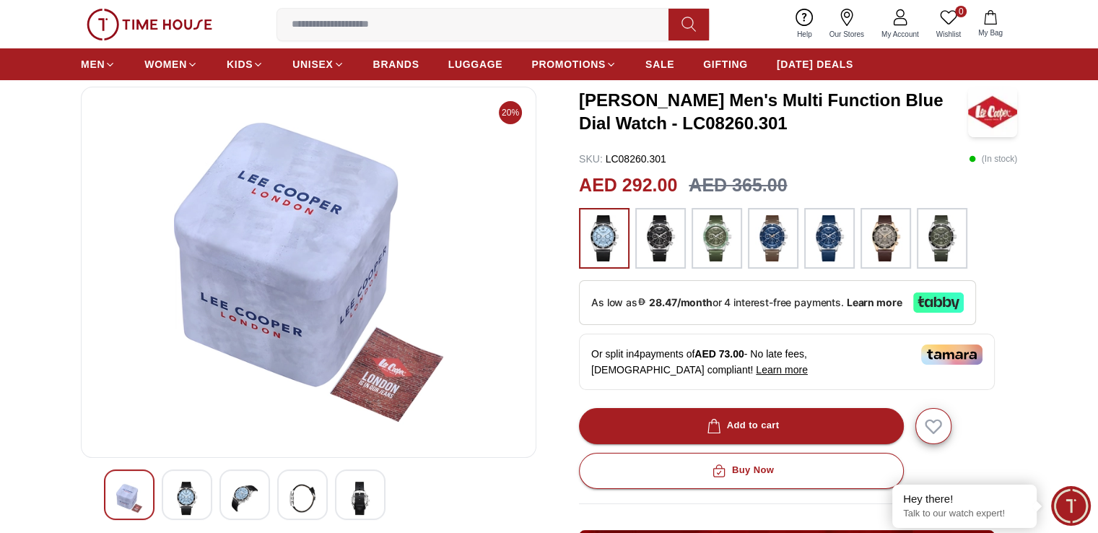
click at [291, 497] on img at bounding box center [302, 497] width 26 height 33
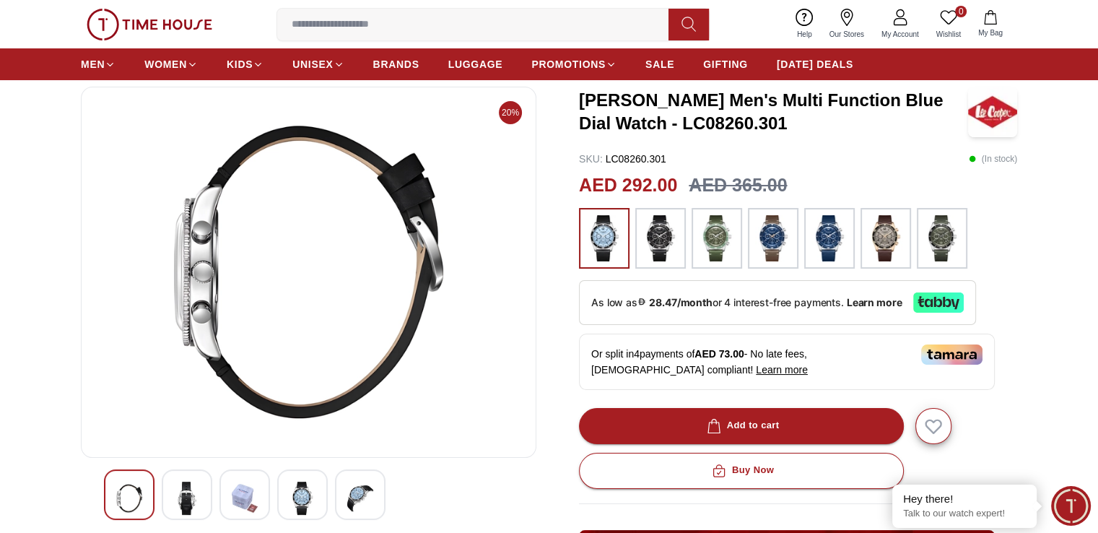
click at [352, 494] on img at bounding box center [360, 497] width 26 height 33
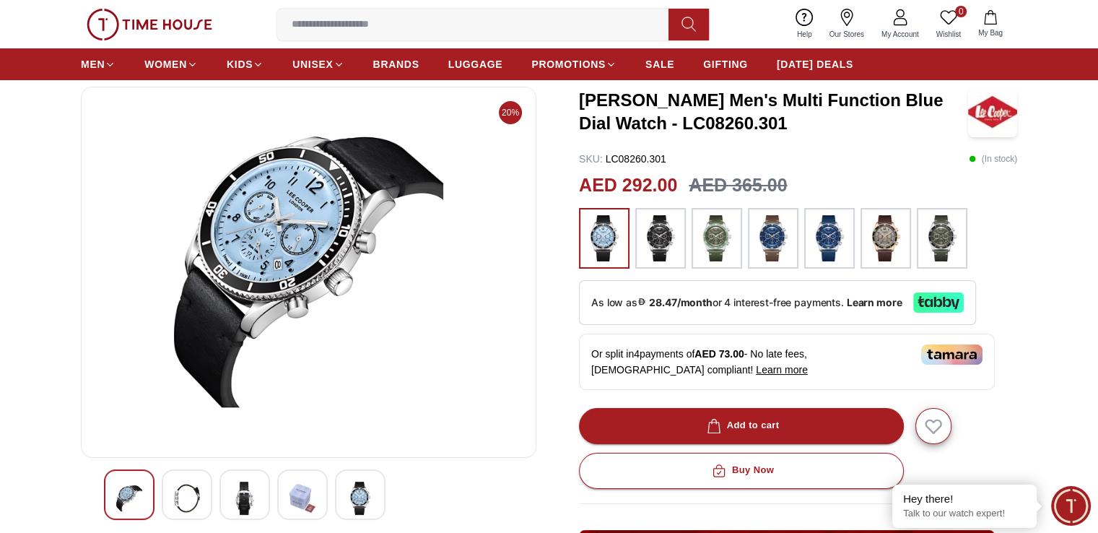
click at [286, 493] on div at bounding box center [302, 494] width 51 height 51
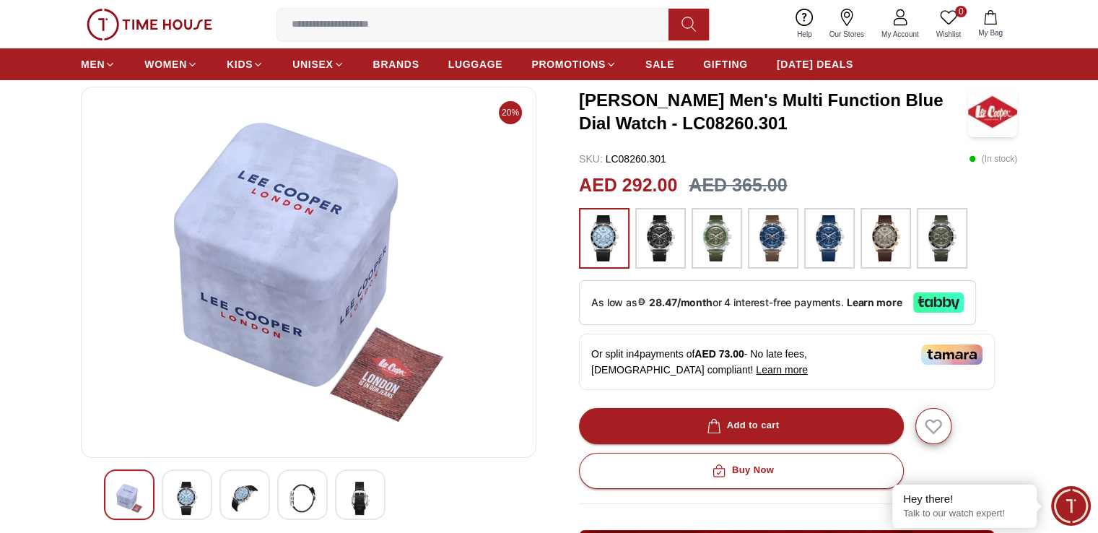
click at [358, 495] on img at bounding box center [360, 497] width 26 height 33
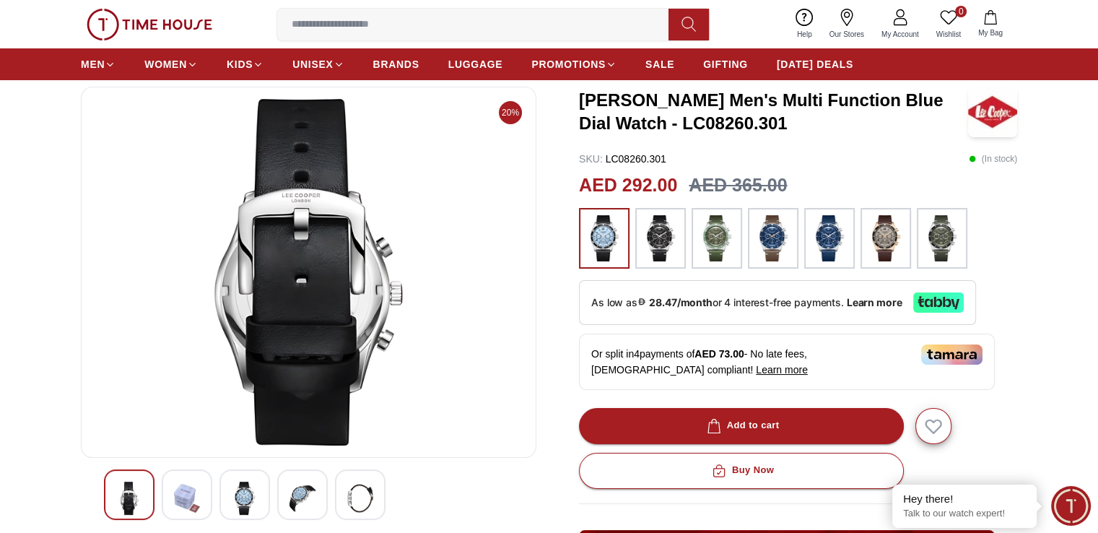
click at [126, 502] on img at bounding box center [129, 497] width 26 height 33
click at [174, 496] on img at bounding box center [187, 497] width 26 height 33
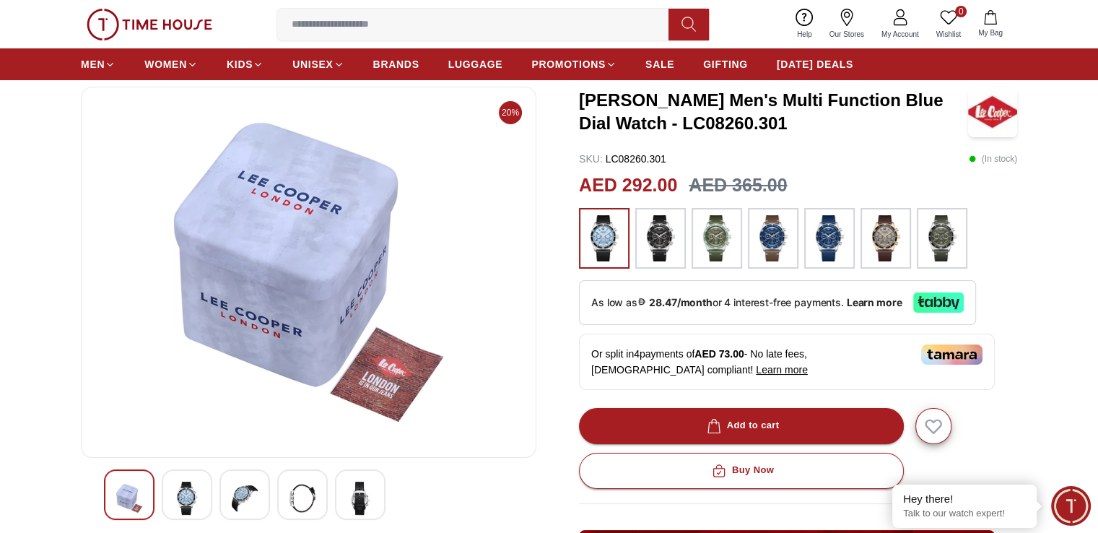
click at [235, 496] on img at bounding box center [245, 497] width 26 height 33
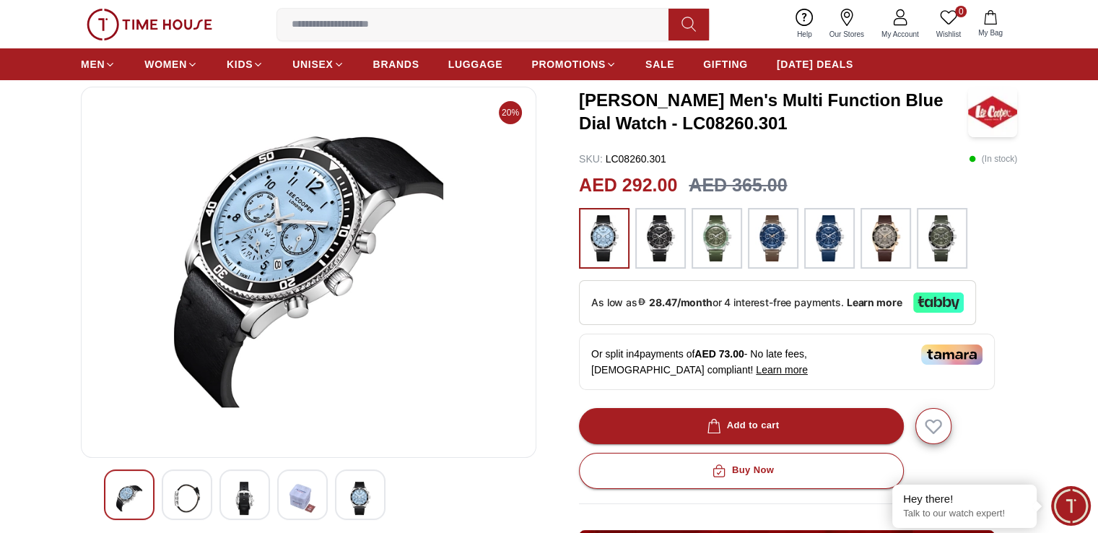
click at [279, 494] on div at bounding box center [302, 494] width 51 height 51
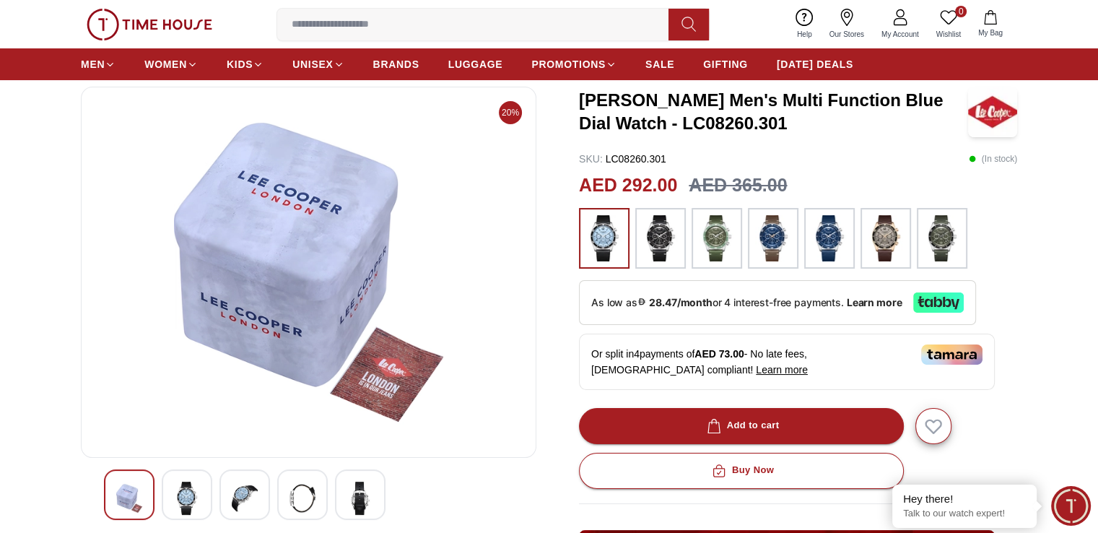
click at [354, 491] on img at bounding box center [360, 497] width 26 height 33
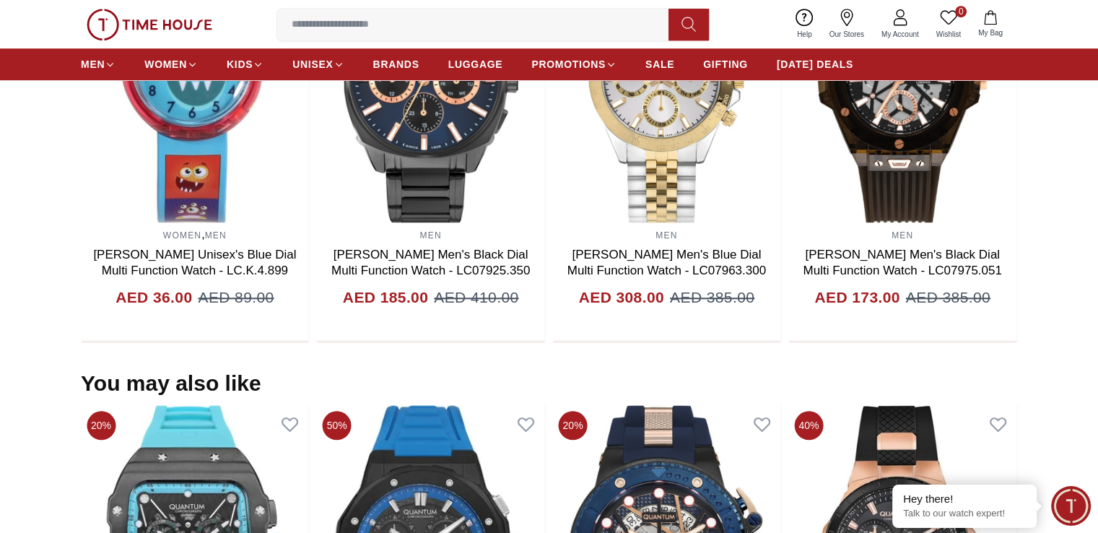
scroll to position [1444, 0]
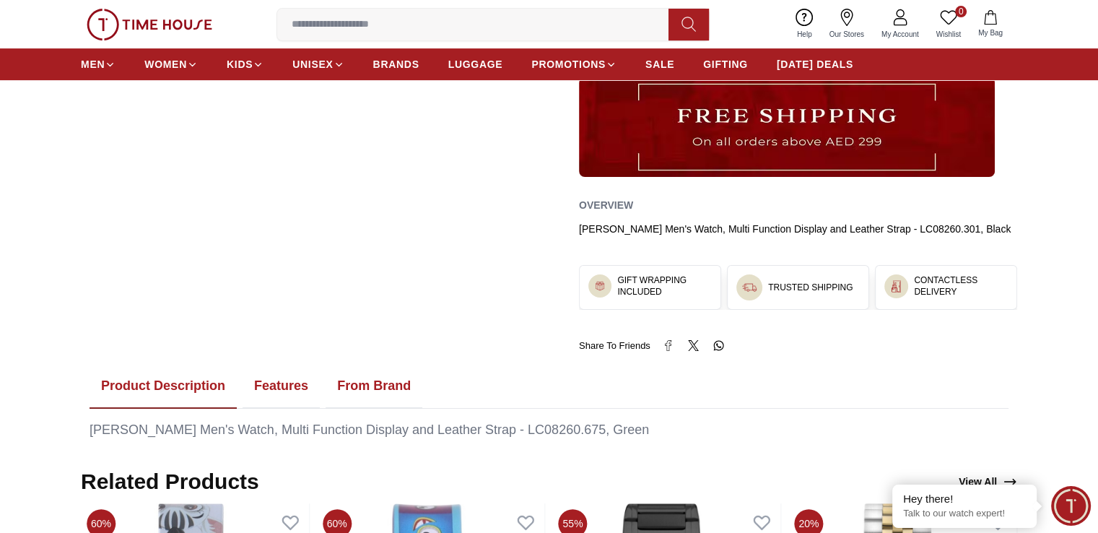
scroll to position [408, 0]
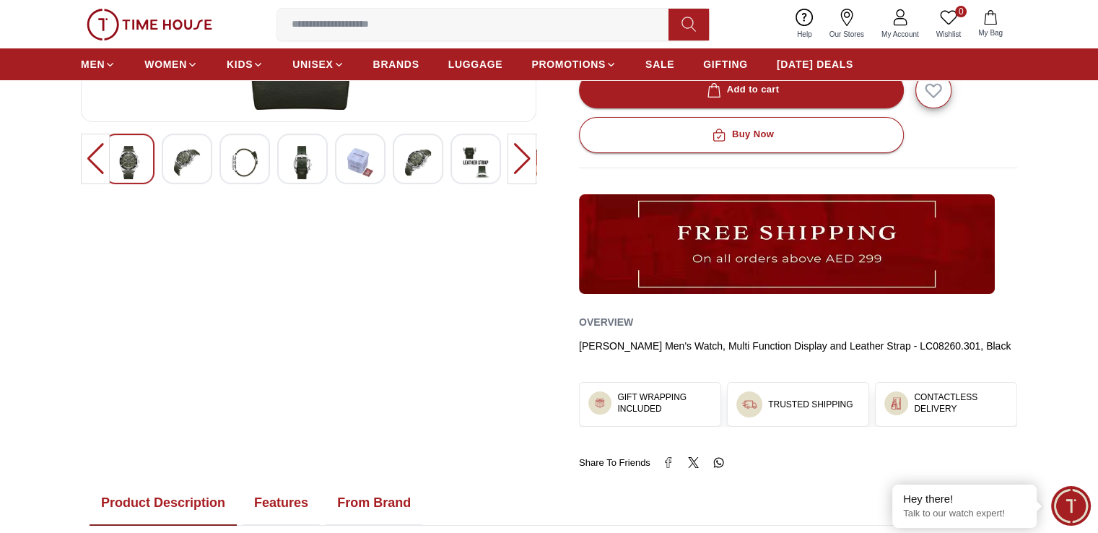
click at [370, 24] on input at bounding box center [478, 24] width 403 height 29
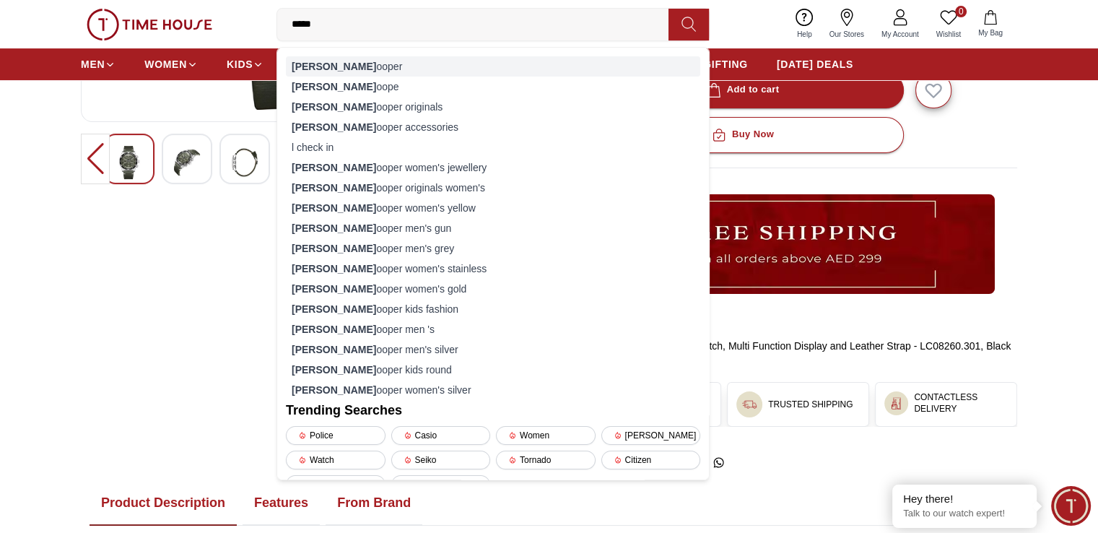
type input "*****"
click at [341, 67] on div "[PERSON_NAME]" at bounding box center [493, 66] width 414 height 20
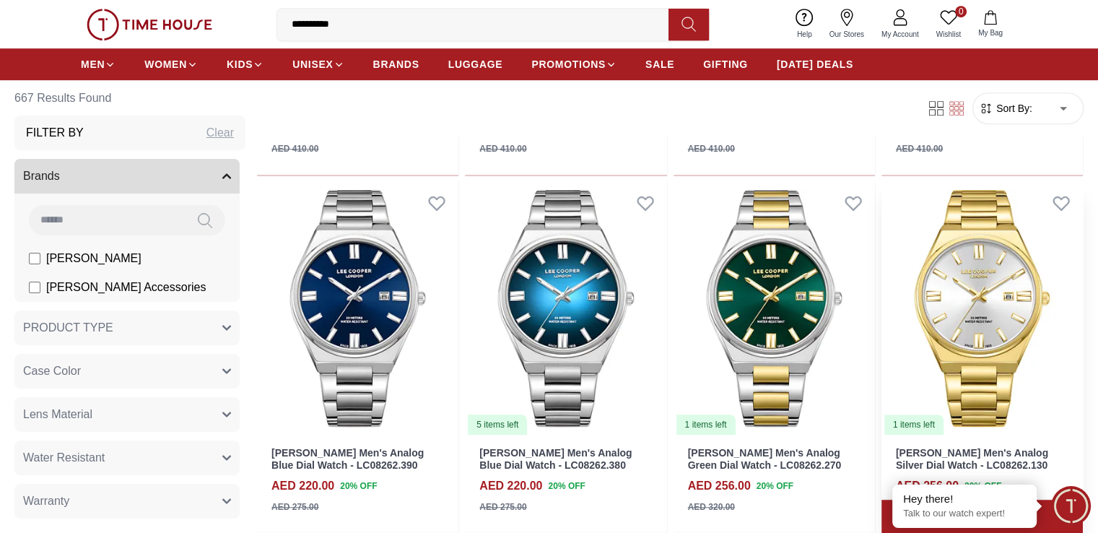
scroll to position [794, 0]
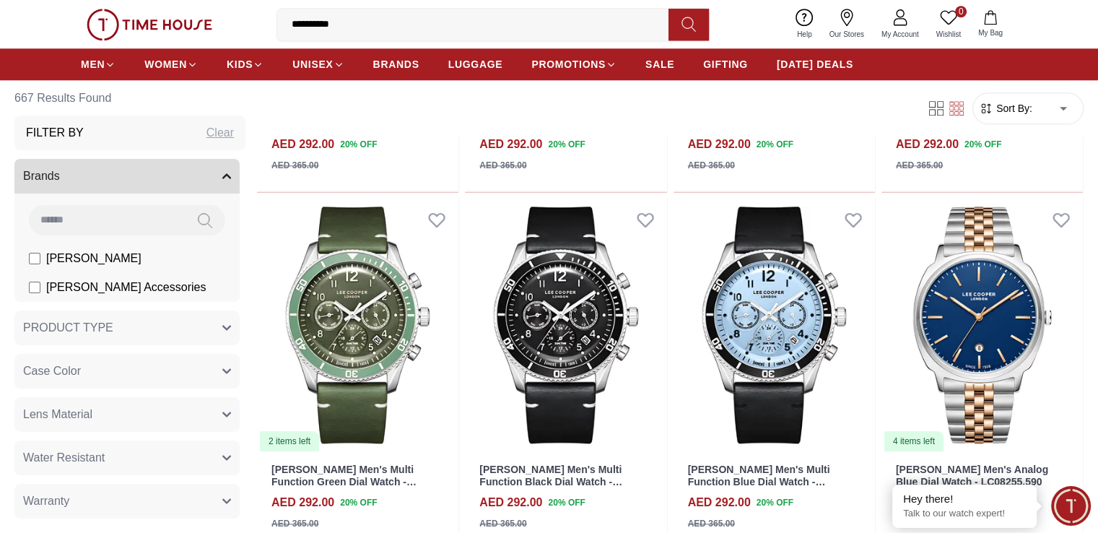
scroll to position [1660, 0]
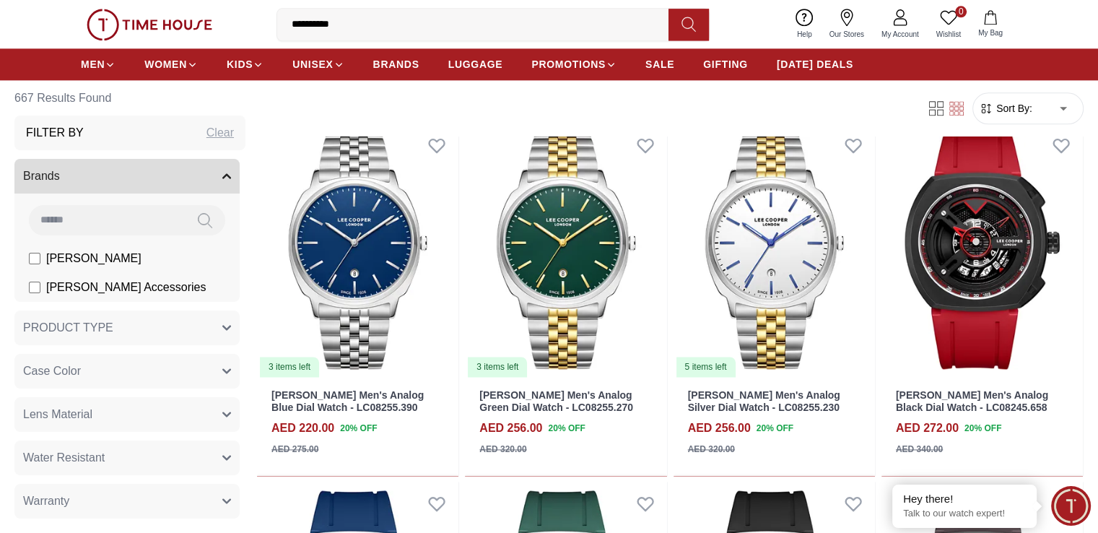
scroll to position [2021, 0]
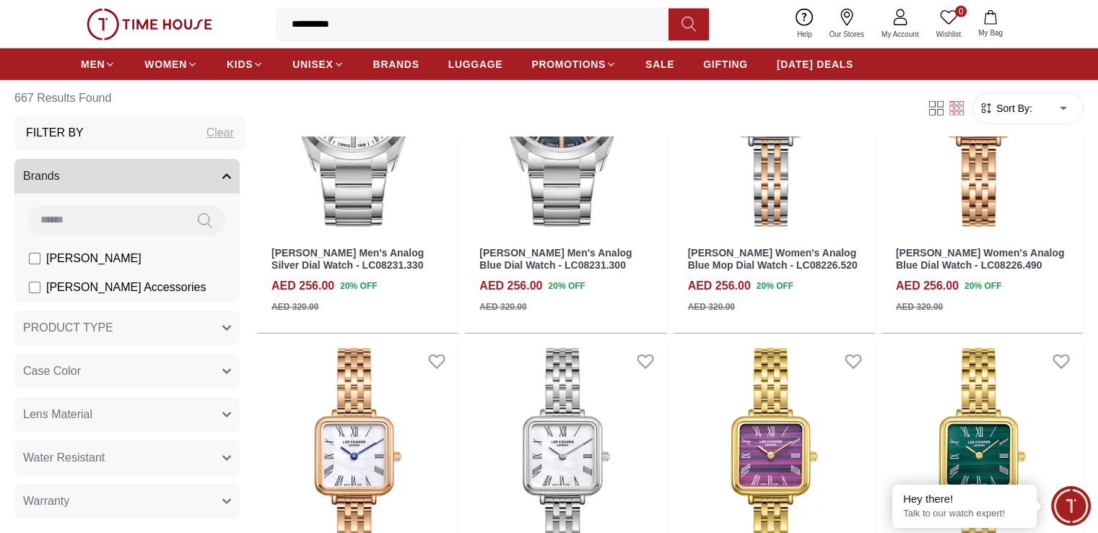
scroll to position [4692, 0]
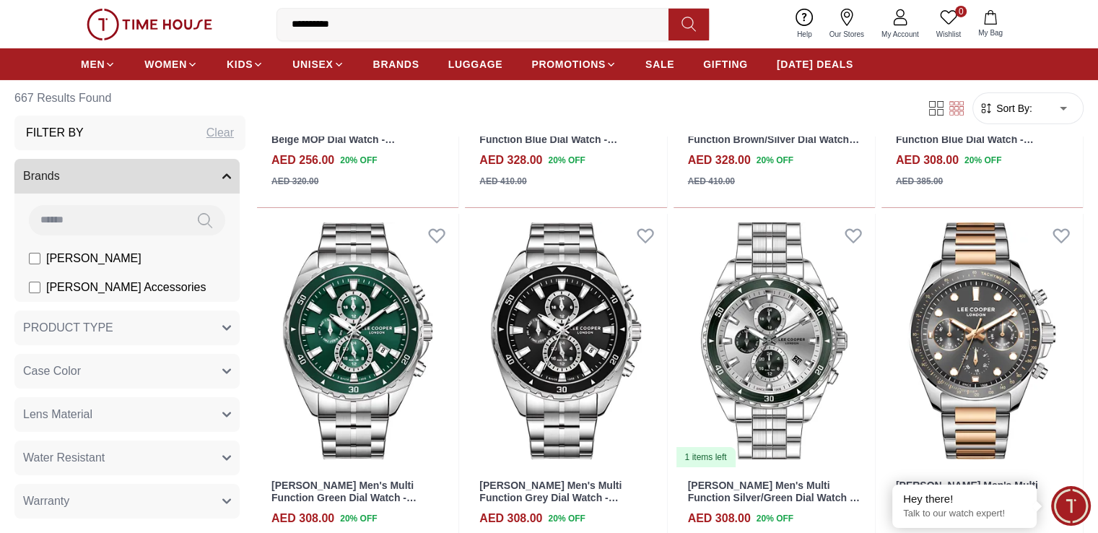
scroll to position [4980, 0]
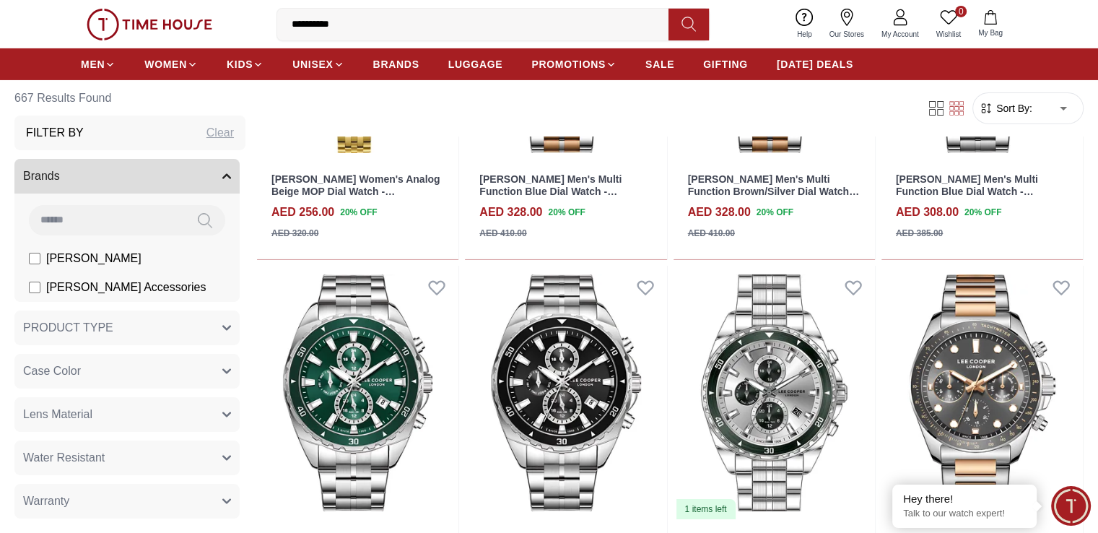
drag, startPoint x: 538, startPoint y: 313, endPoint x: 1067, endPoint y: 267, distance: 530.3
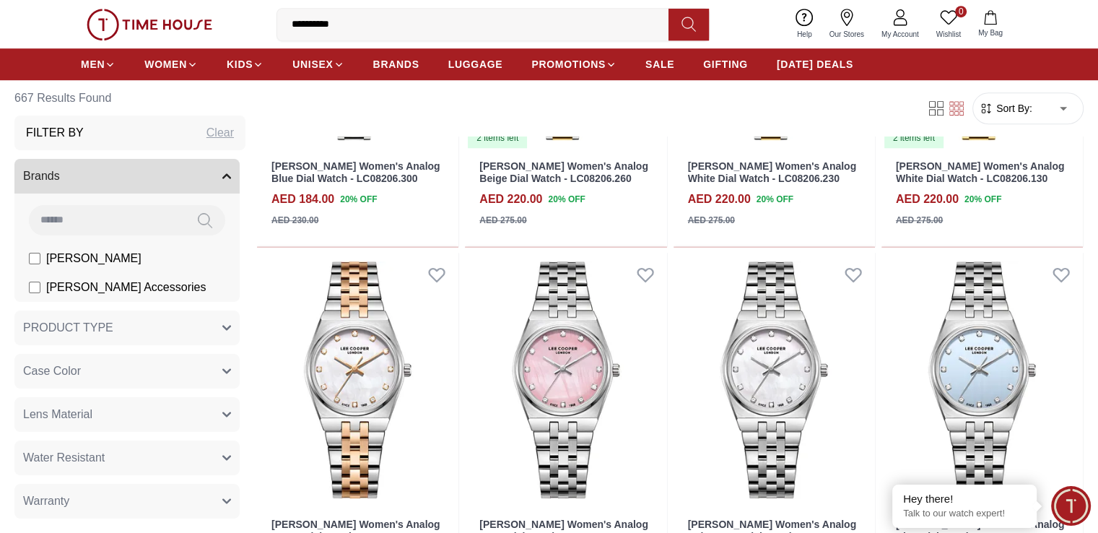
scroll to position [6568, 0]
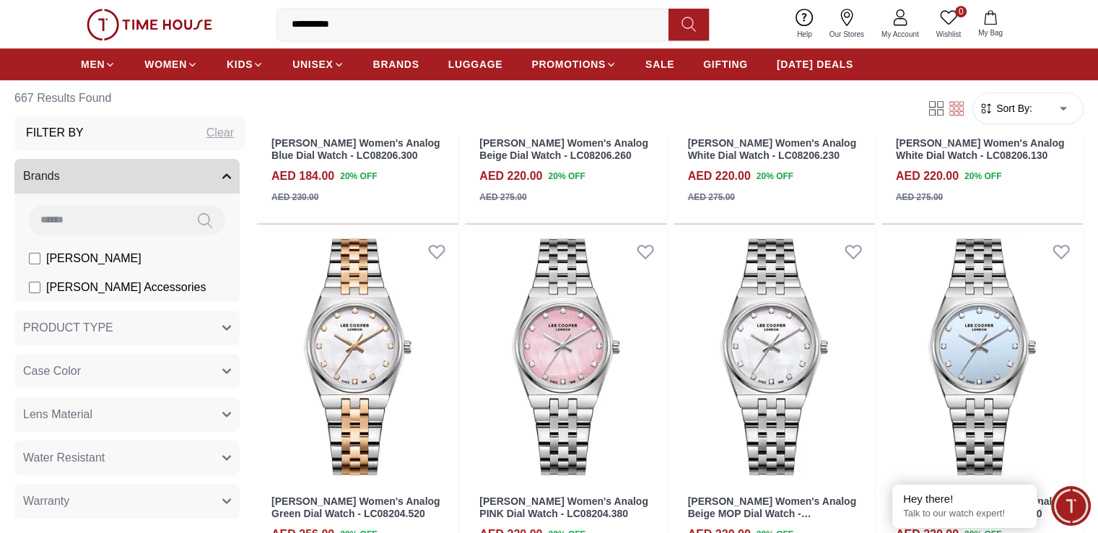
scroll to position [6424, 0]
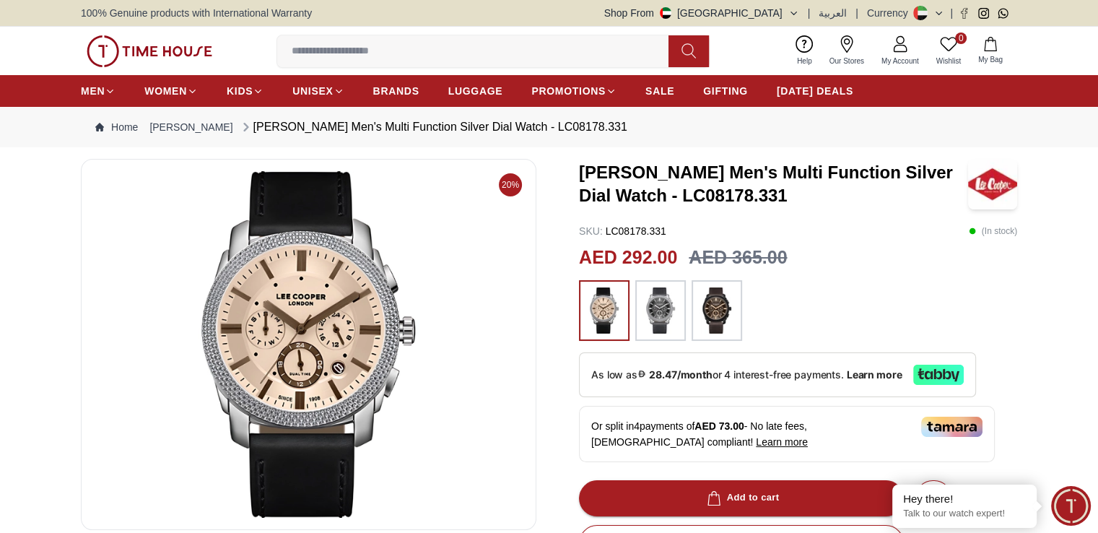
click at [733, 305] on div at bounding box center [716, 310] width 51 height 61
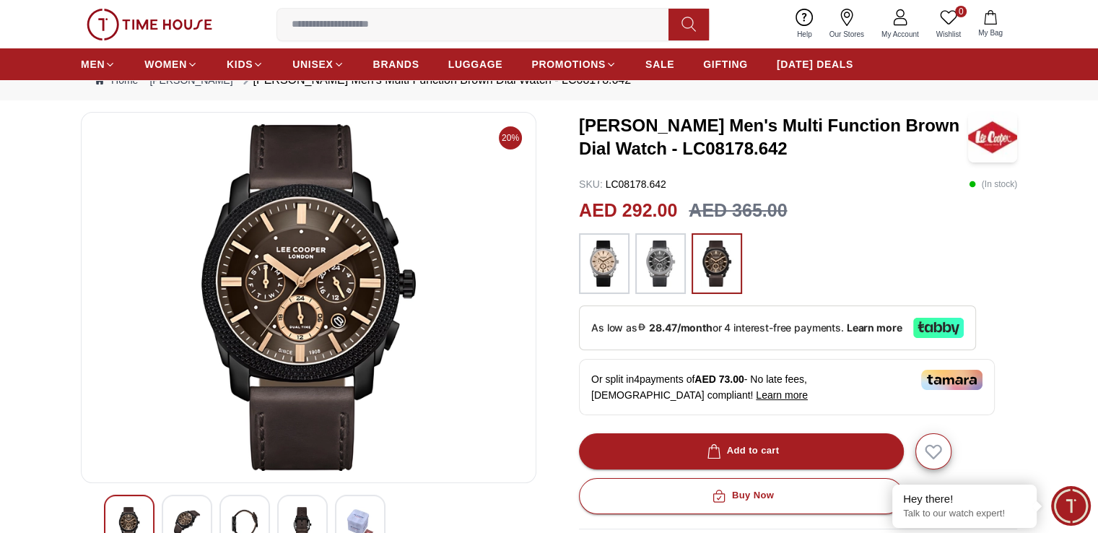
scroll to position [72, 0]
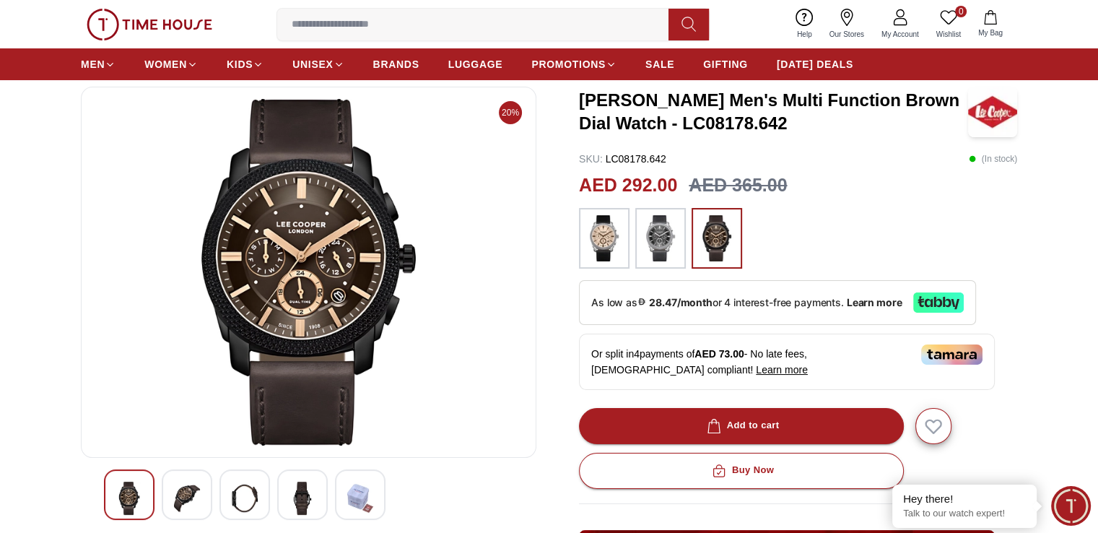
click at [177, 500] on img at bounding box center [187, 497] width 26 height 33
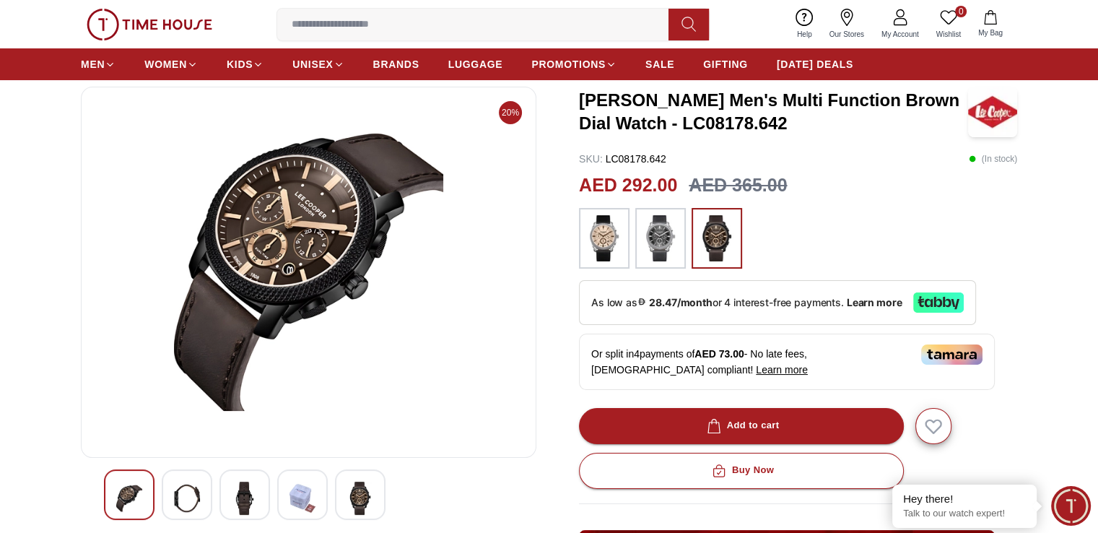
click at [250, 495] on img at bounding box center [245, 497] width 26 height 33
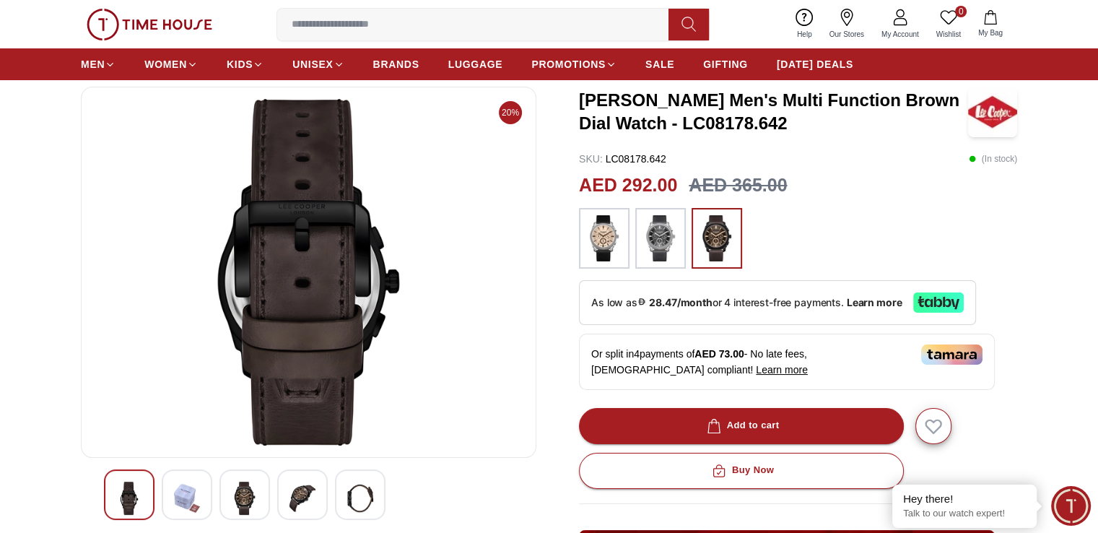
click at [304, 497] on img at bounding box center [302, 497] width 26 height 33
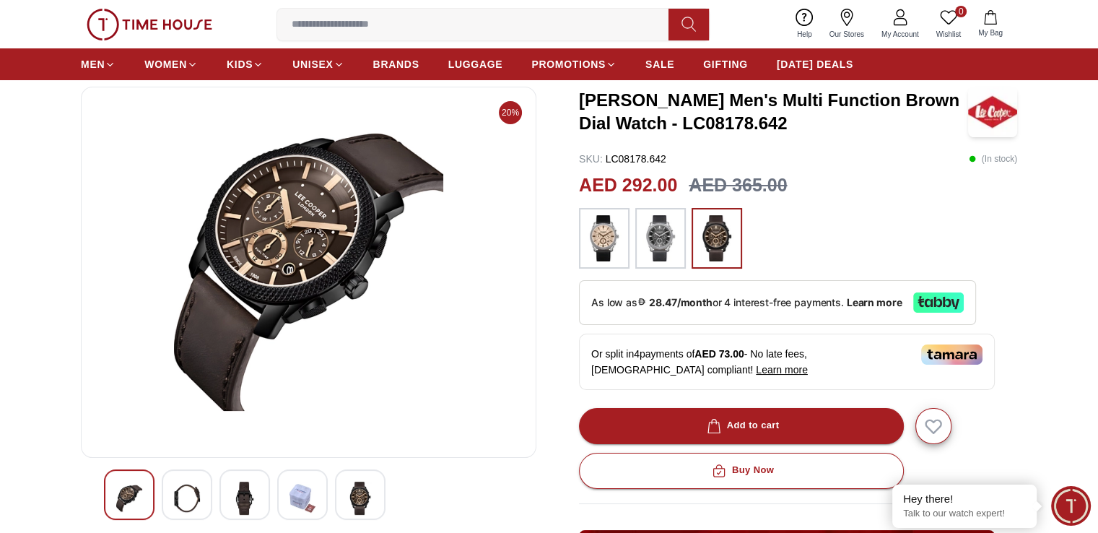
click at [351, 497] on img at bounding box center [360, 497] width 26 height 33
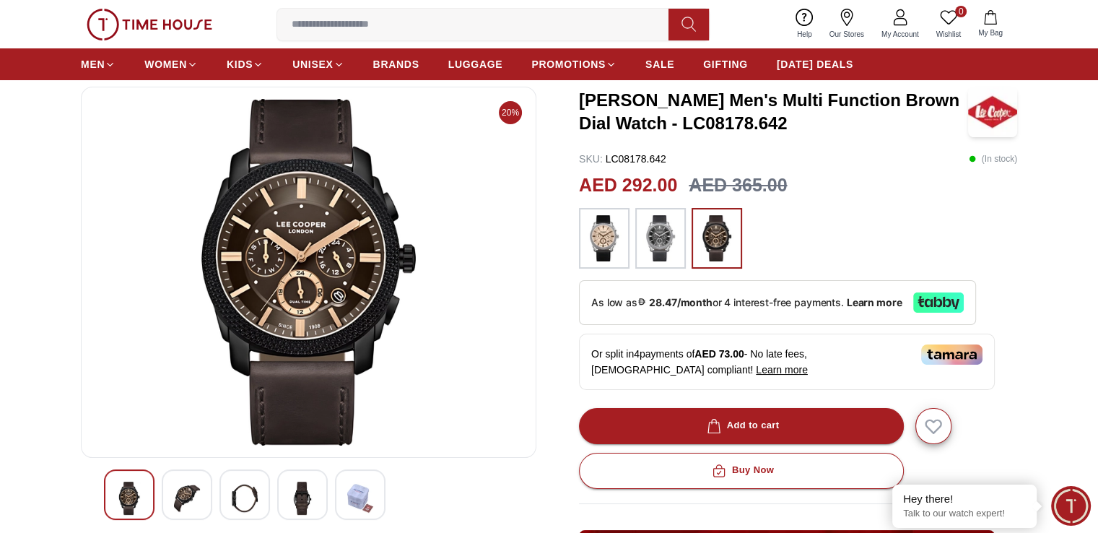
click at [247, 497] on img at bounding box center [245, 497] width 26 height 33
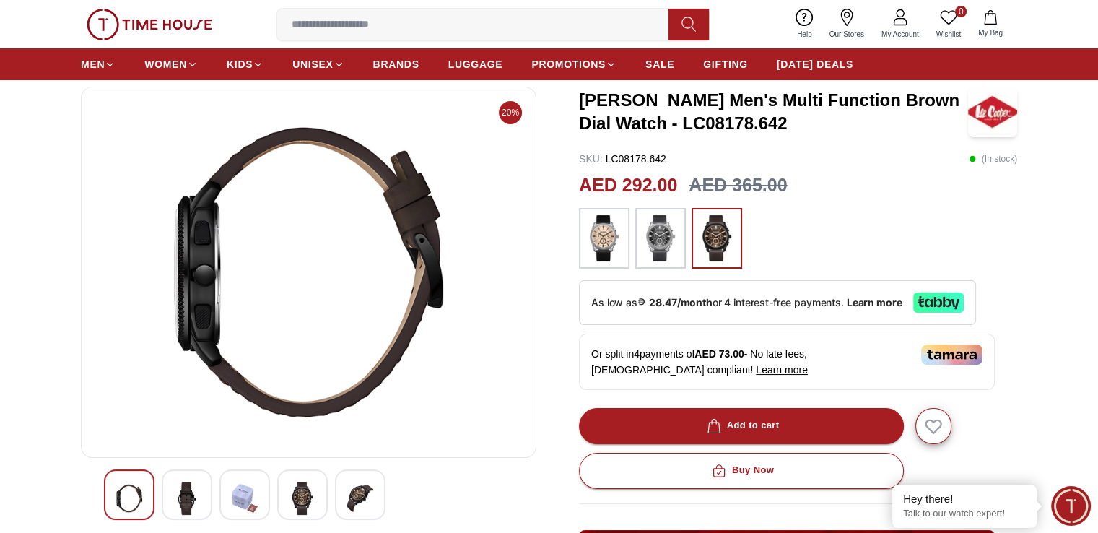
click at [193, 494] on img at bounding box center [187, 497] width 26 height 33
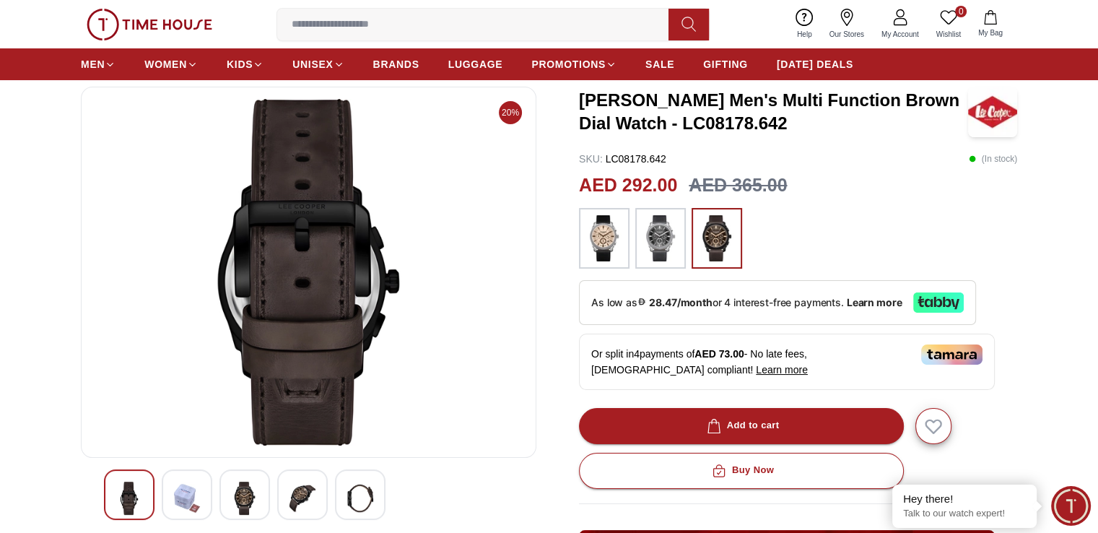
click at [141, 490] on img at bounding box center [129, 497] width 26 height 33
click at [129, 490] on img at bounding box center [129, 497] width 26 height 33
click at [610, 242] on img at bounding box center [604, 238] width 36 height 46
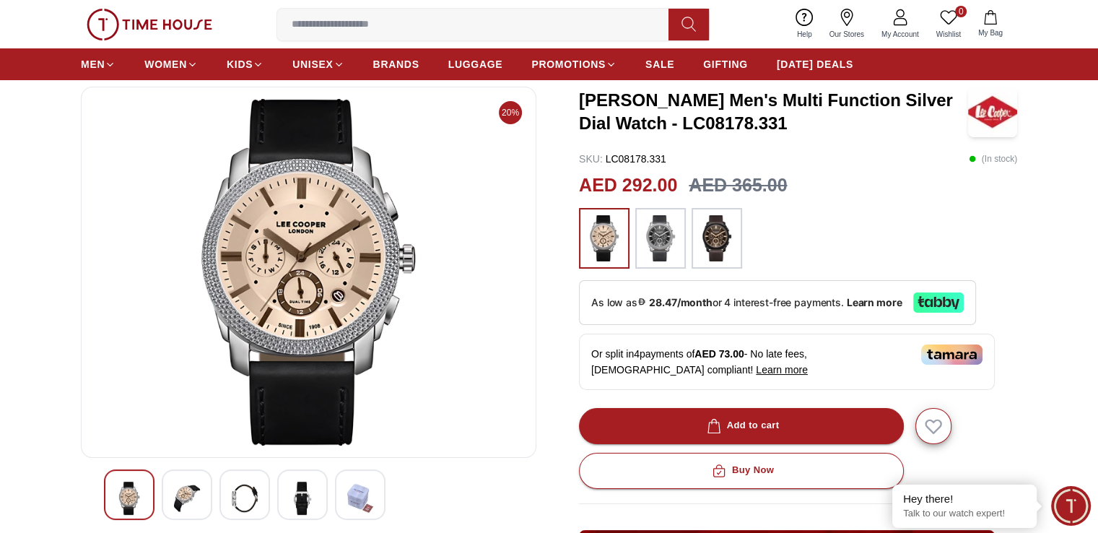
click at [730, 231] on img at bounding box center [717, 238] width 36 height 46
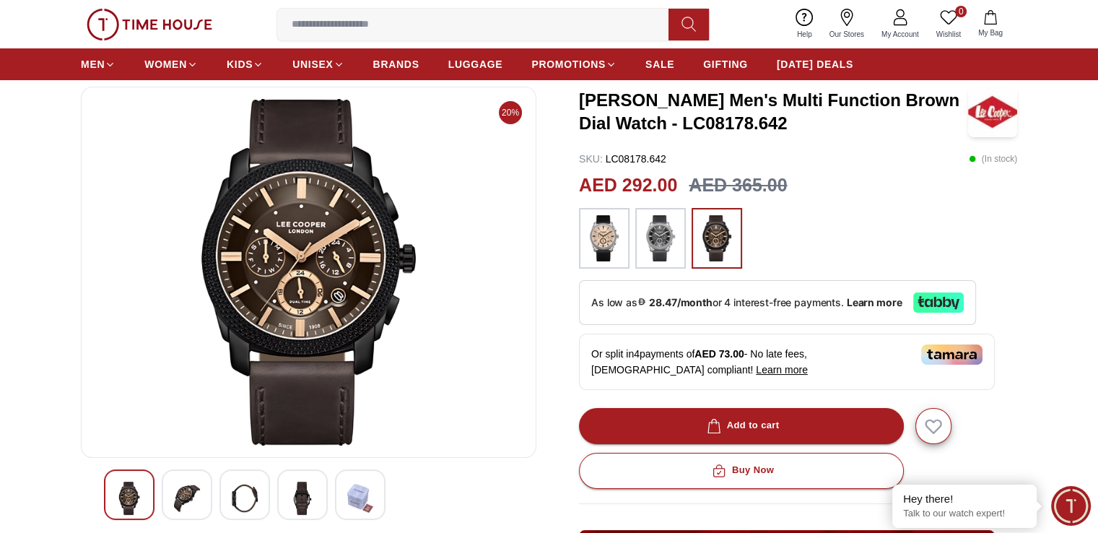
click at [715, 230] on img at bounding box center [717, 238] width 36 height 46
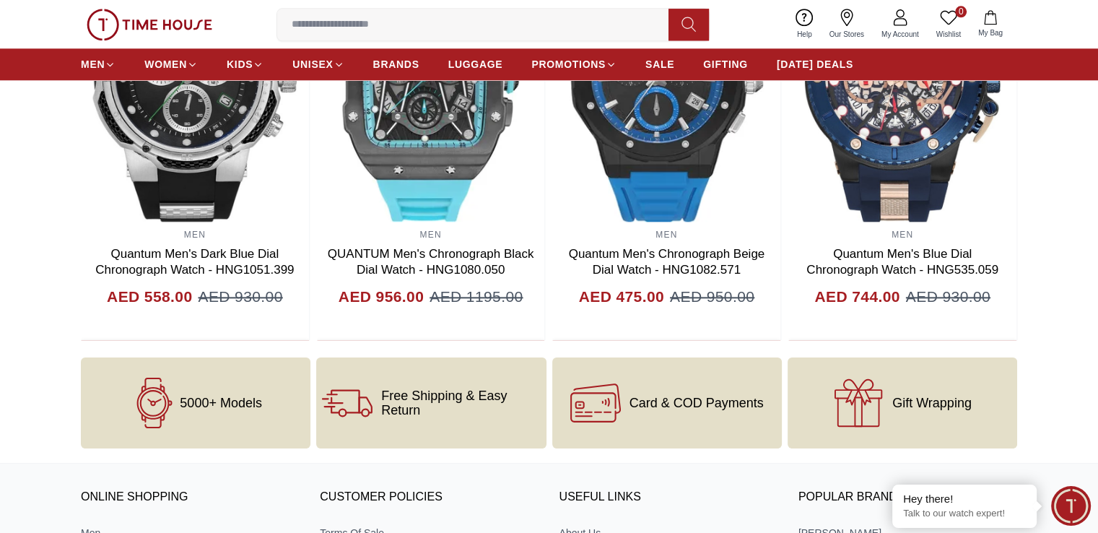
scroll to position [1877, 0]
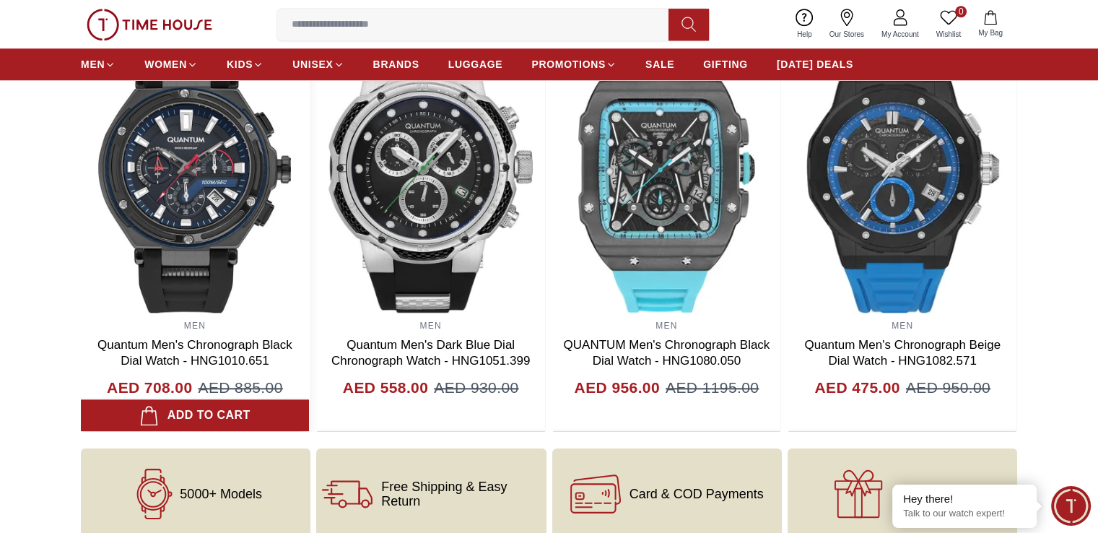
scroll to position [1444, 0]
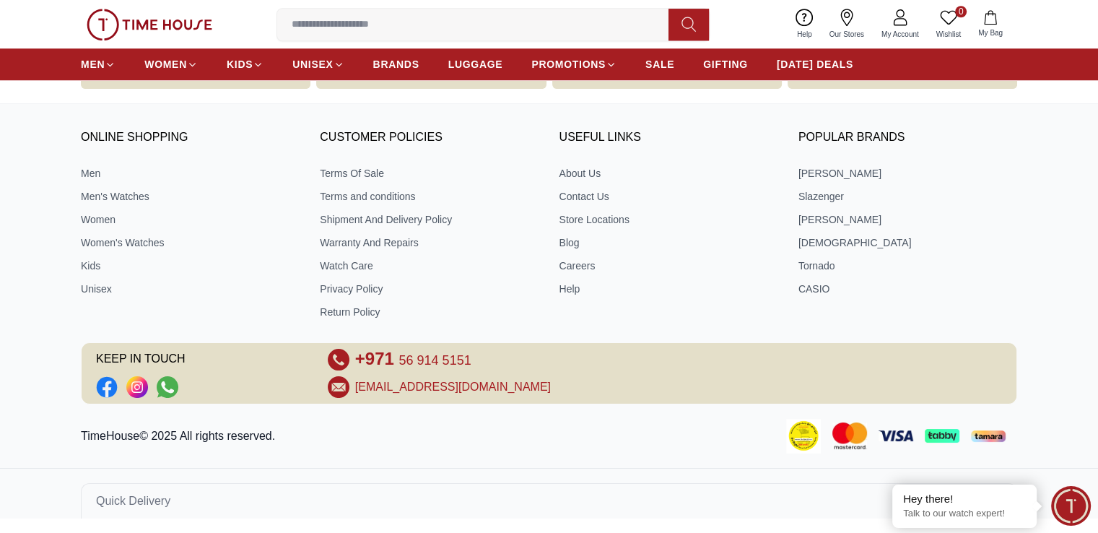
scroll to position [72, 0]
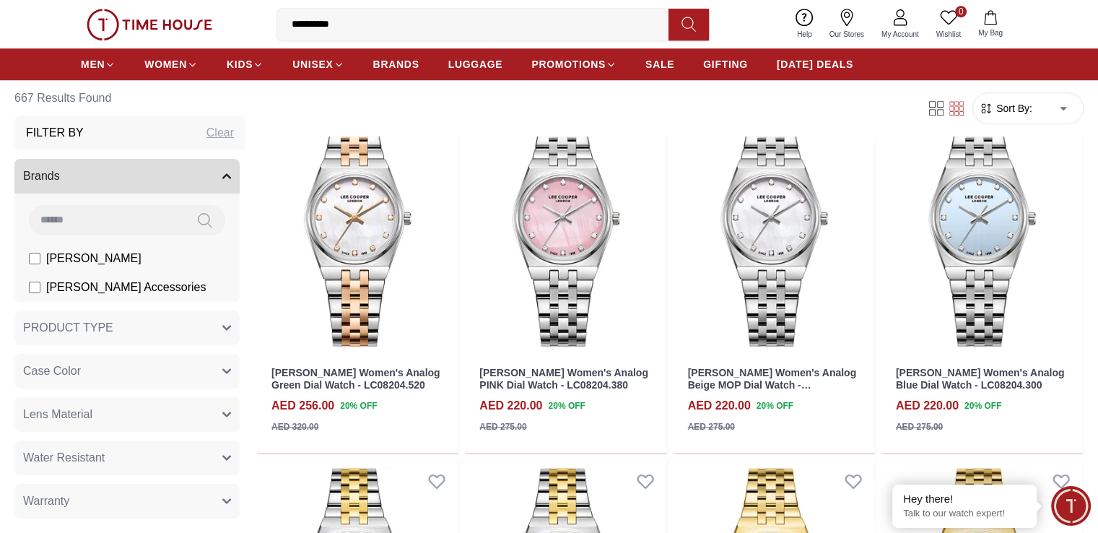
scroll to position [6505, 0]
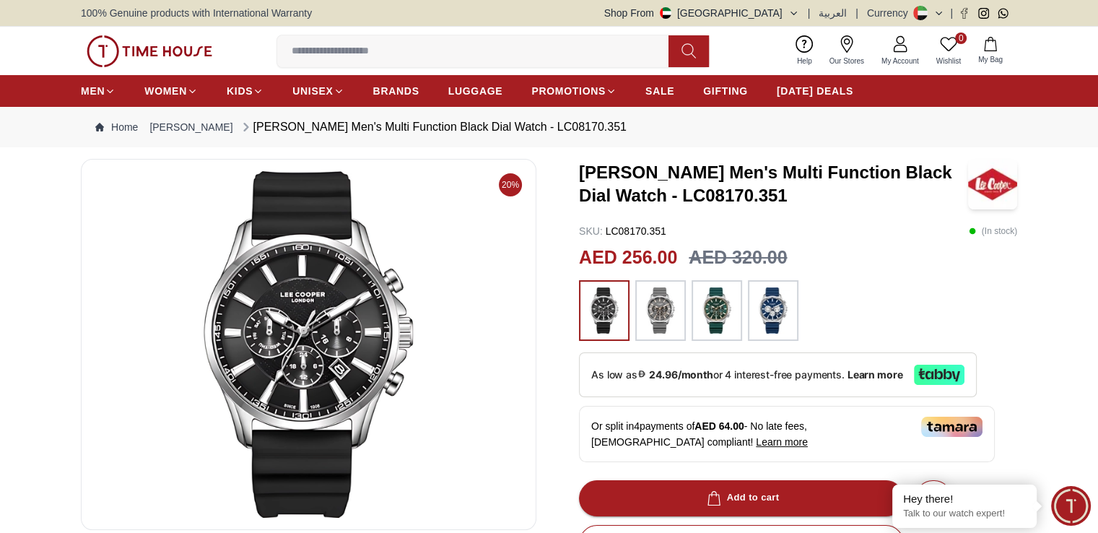
click at [770, 305] on img at bounding box center [773, 310] width 36 height 46
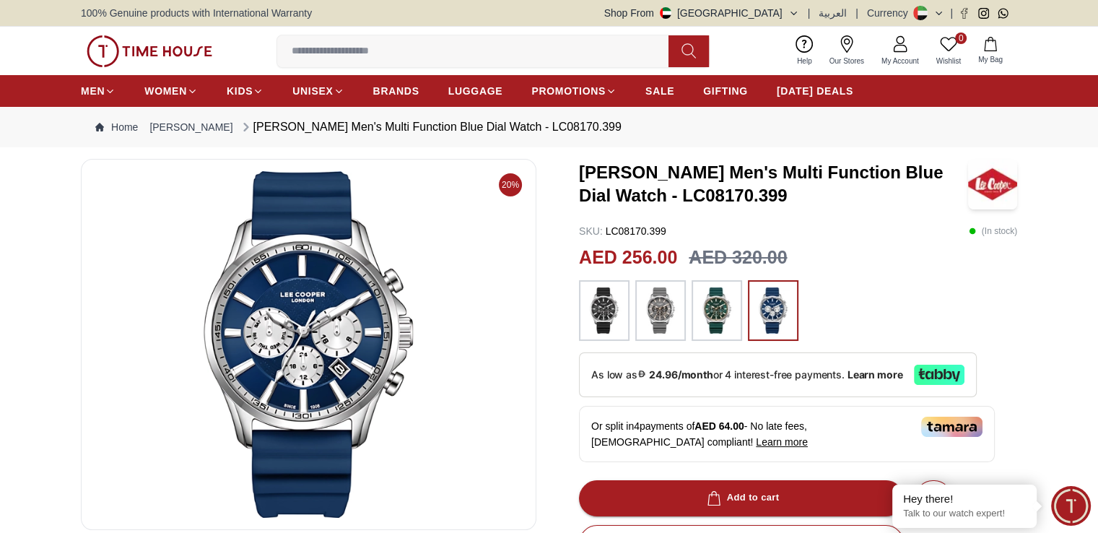
click at [714, 309] on img at bounding box center [717, 310] width 36 height 46
